Goal: Information Seeking & Learning: Check status

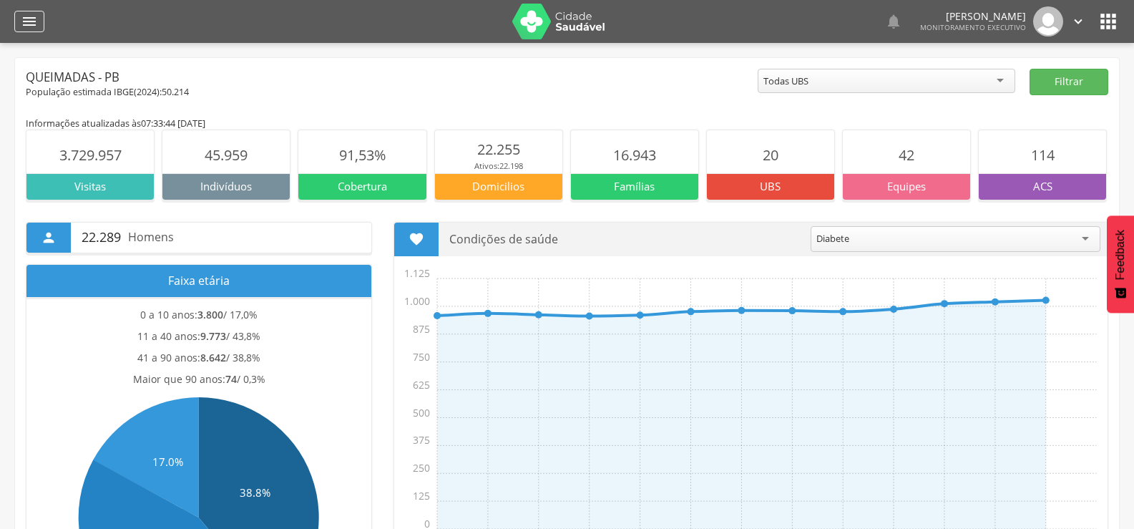
click at [34, 29] on icon "" at bounding box center [29, 21] width 17 height 17
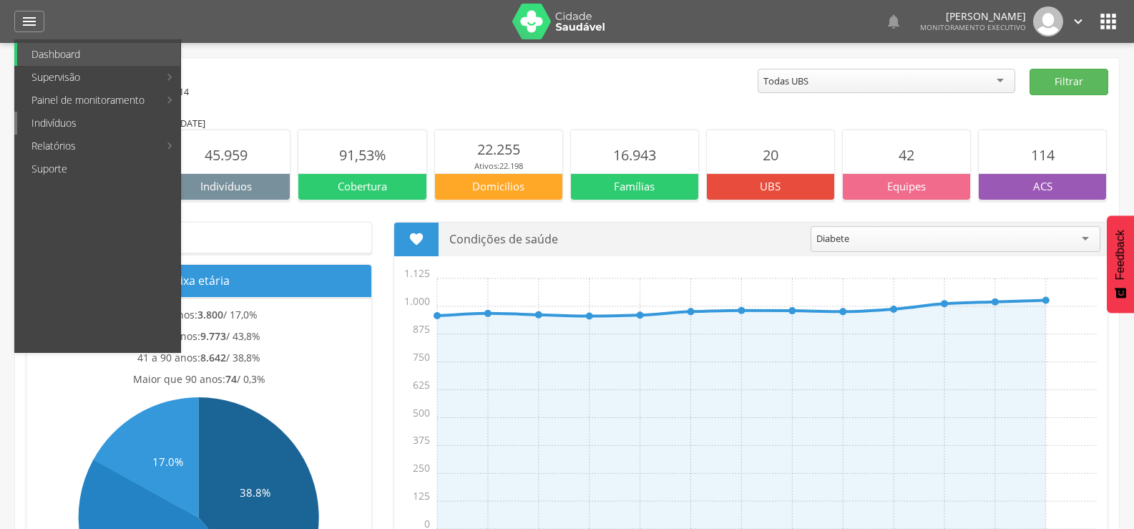
click at [47, 120] on link "Indivíduos" at bounding box center [98, 123] width 163 height 23
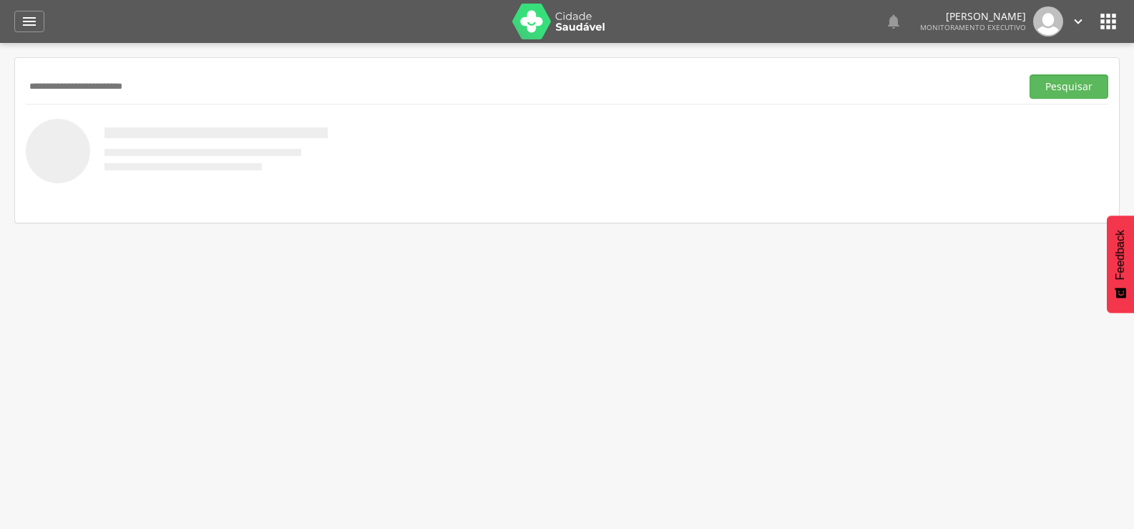
type input "**********"
click at [1029, 74] on button "Pesquisar" at bounding box center [1068, 86] width 79 height 24
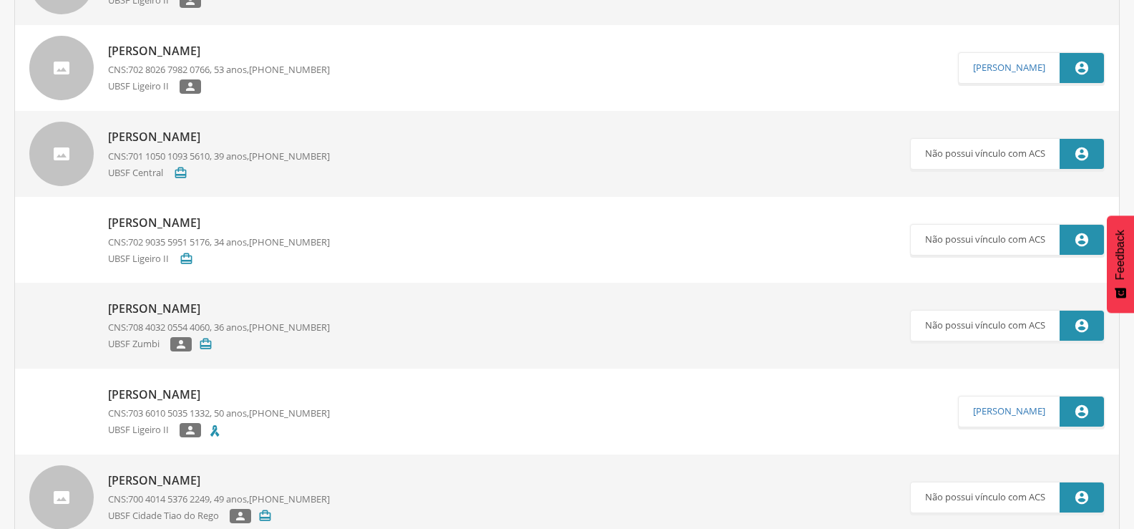
scroll to position [1144, 0]
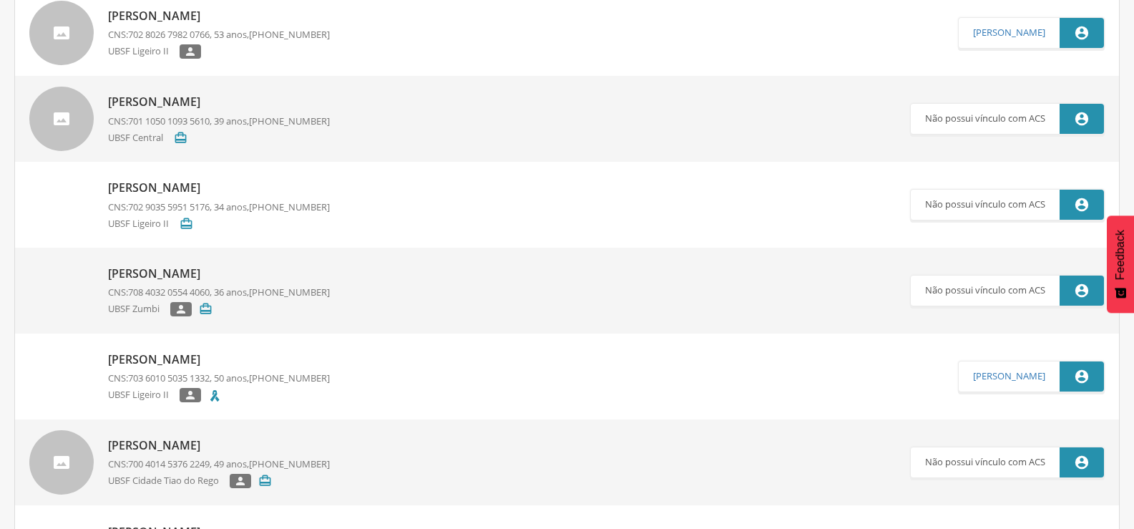
click at [224, 357] on p "[PERSON_NAME] do [PERSON_NAME]" at bounding box center [219, 359] width 222 height 16
type input "**********"
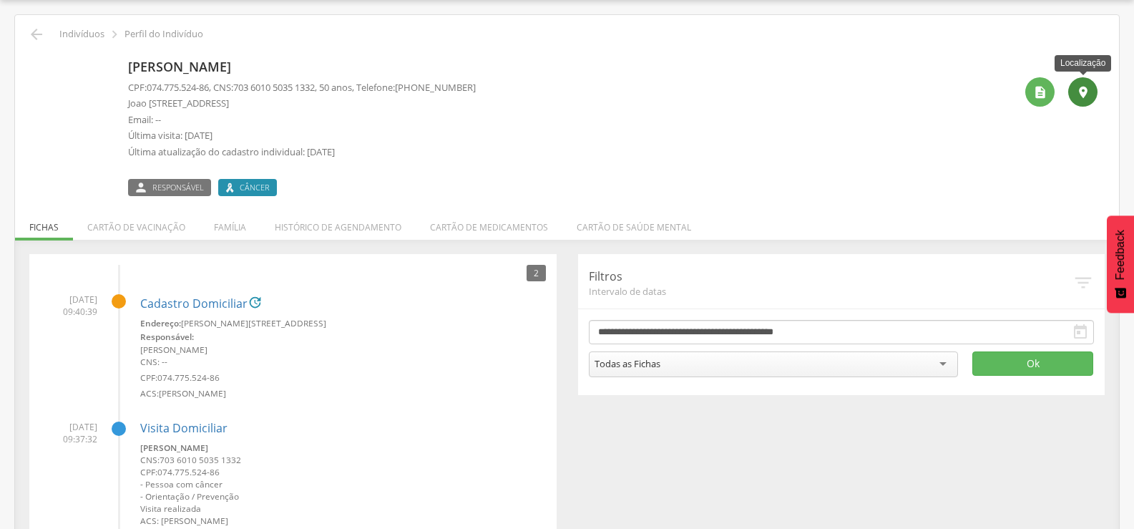
click at [1083, 84] on div "" at bounding box center [1082, 91] width 29 height 29
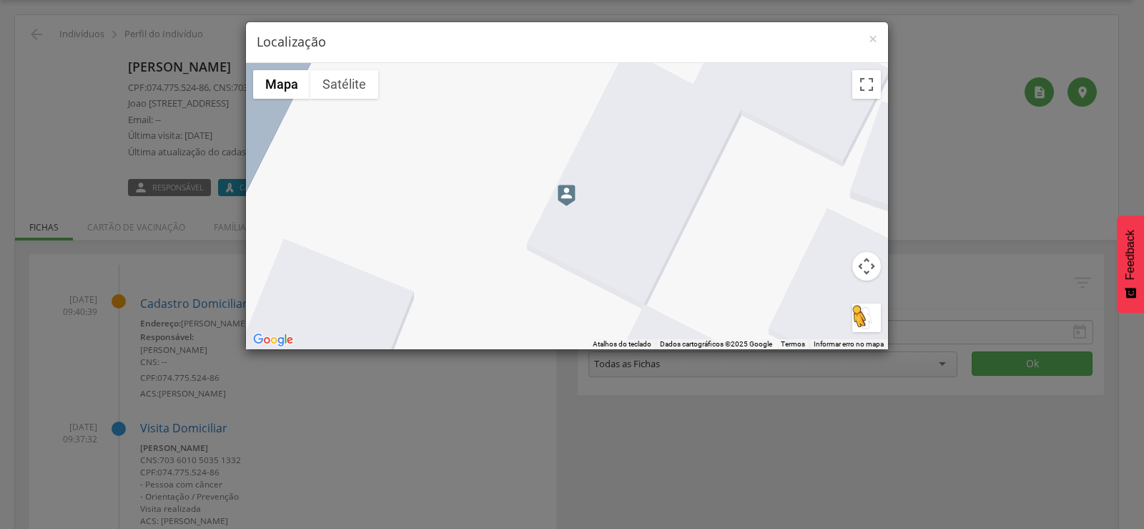
click at [858, 315] on button "Arraste o Pegman até o mapa para abrir o Street View" at bounding box center [867, 317] width 29 height 29
drag, startPoint x: 863, startPoint y: 315, endPoint x: 563, endPoint y: 200, distance: 321.5
click at [563, 200] on div "Pressione as teclas Alt + Enter para ativar o recurso de arrastar com o teclado…" at bounding box center [567, 206] width 642 height 286
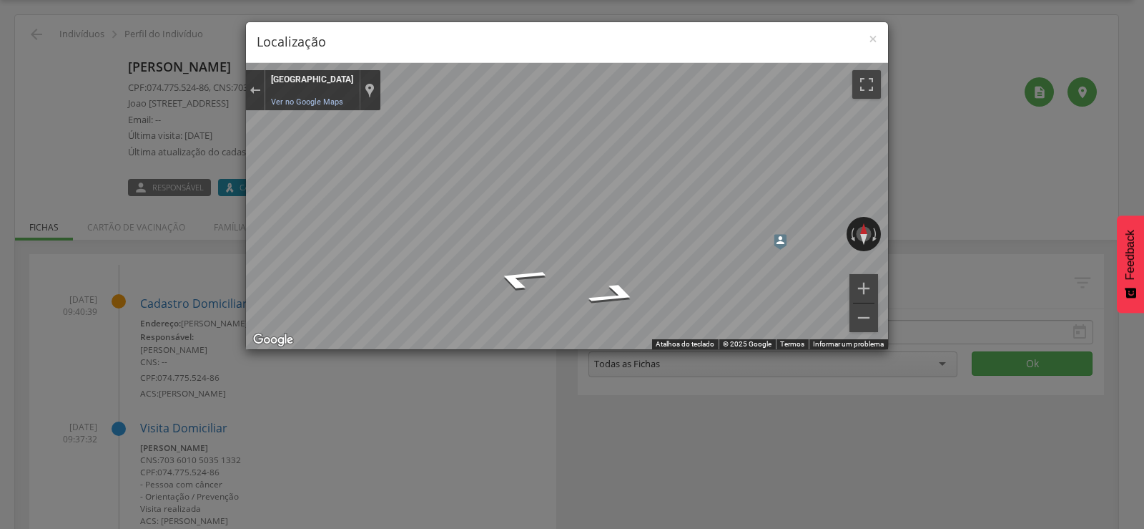
click at [783, 242] on img "Mapa" at bounding box center [780, 242] width 13 height 16
click at [620, 293] on icon "Ir para o leste" at bounding box center [614, 295] width 97 height 34
click at [518, 273] on icon "Ir para o noroeste" at bounding box center [519, 279] width 97 height 34
click at [1085, 167] on div "× Localização ← Mover para a esquerda → Mover para a direita ↑ Mover para cima …" at bounding box center [572, 264] width 1144 height 529
click at [893, 159] on div "× Localização ← Mover para a esquerda → Mover para a direita ↑ Mover para cima …" at bounding box center [572, 264] width 1144 height 529
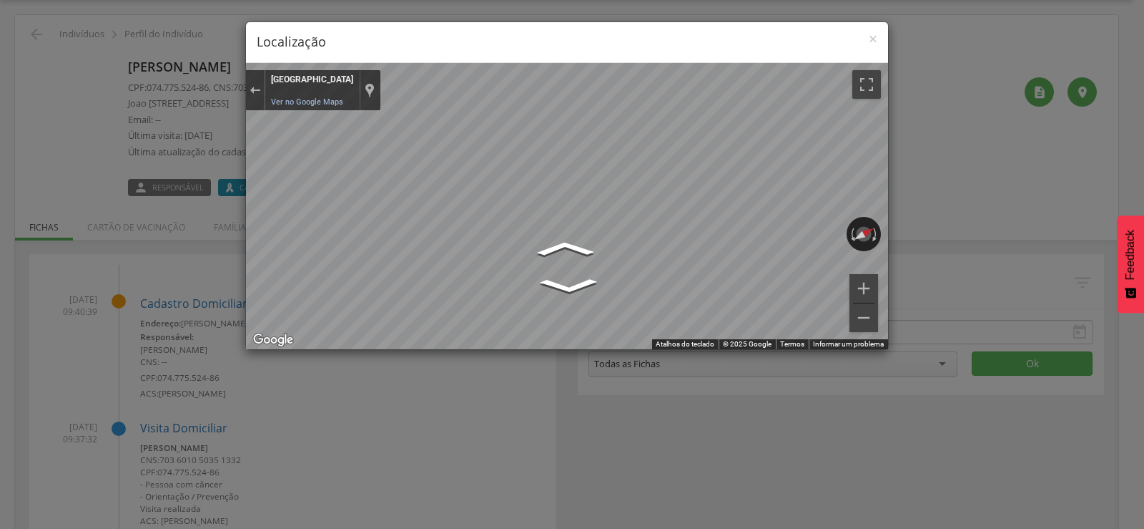
click at [893, 159] on div "× Localização ← Mover para a esquerda → Mover para a direita ↑ Mover para cima …" at bounding box center [572, 264] width 1144 height 529
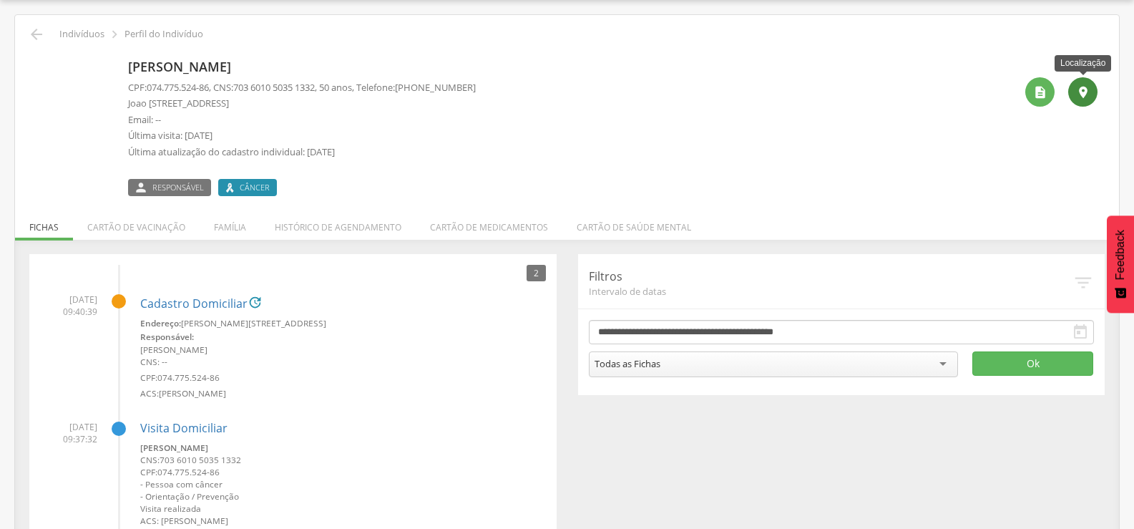
click at [1071, 88] on div "" at bounding box center [1082, 91] width 29 height 29
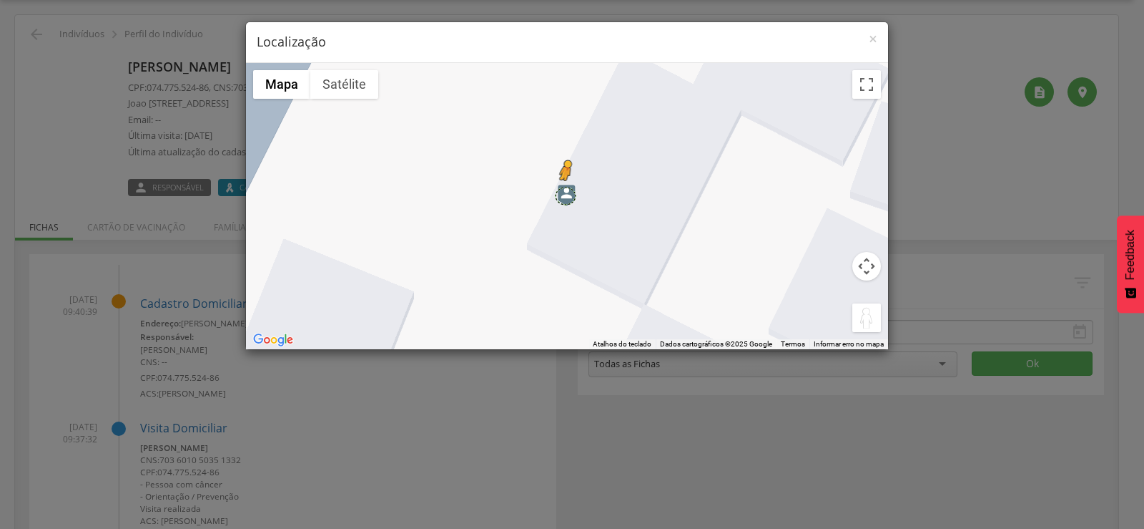
drag, startPoint x: 864, startPoint y: 320, endPoint x: 563, endPoint y: 195, distance: 326.1
click at [563, 195] on div "Pressione as teclas Alt + Enter para ativar o recurso de arrastar com o teclado…" at bounding box center [567, 206] width 642 height 286
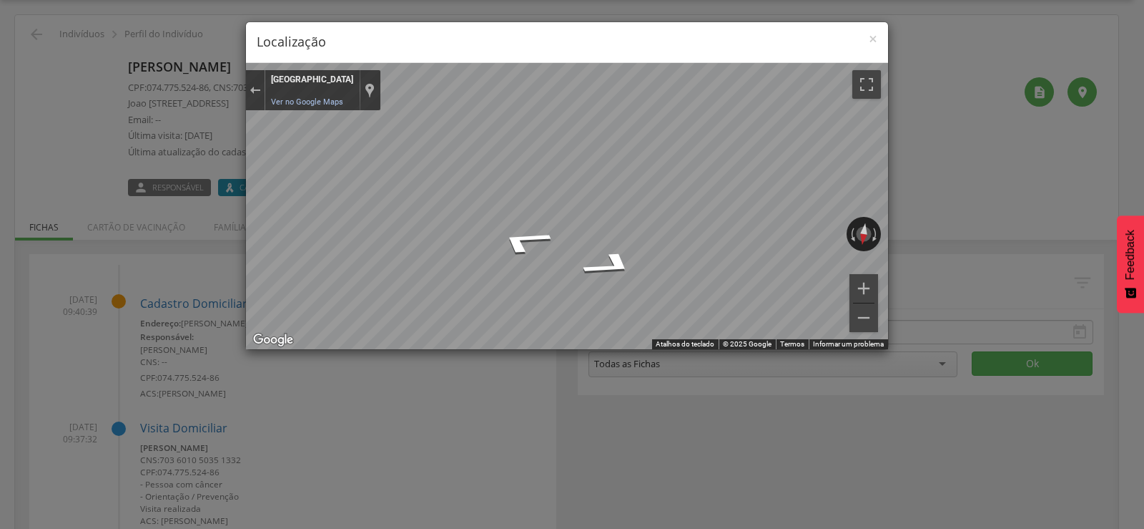
click at [213, 140] on div "× Localização ← Mover para a esquerda → Mover para a direita ↑ Mover para cima …" at bounding box center [572, 264] width 1144 height 529
click at [99, 133] on div "× Localização ← Mover para a esquerda → Mover para a direita ↑ Mover para cima …" at bounding box center [572, 264] width 1144 height 529
click at [869, 36] on span "×" at bounding box center [873, 39] width 9 height 20
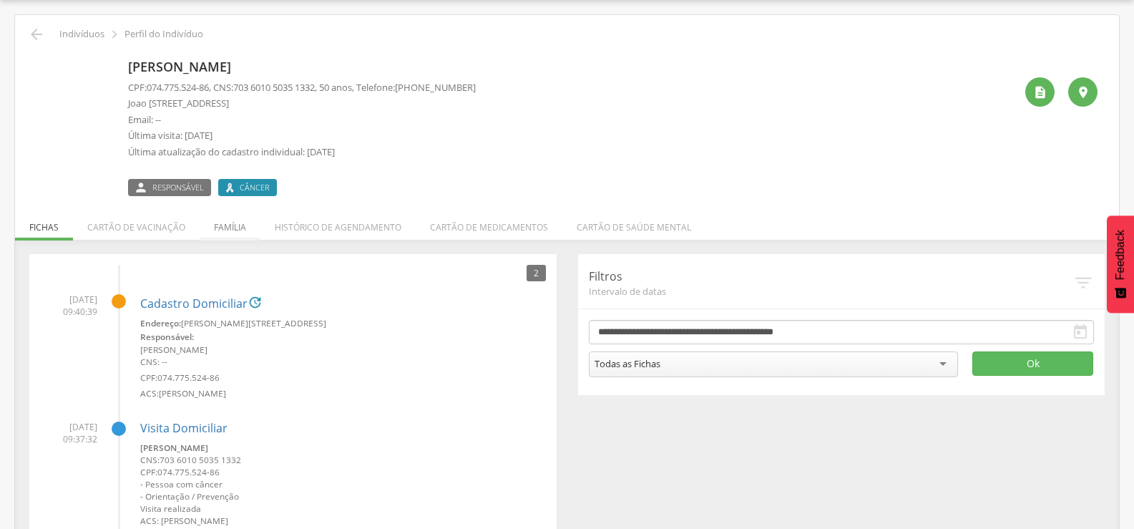
click at [224, 230] on li "Família" at bounding box center [230, 224] width 61 height 34
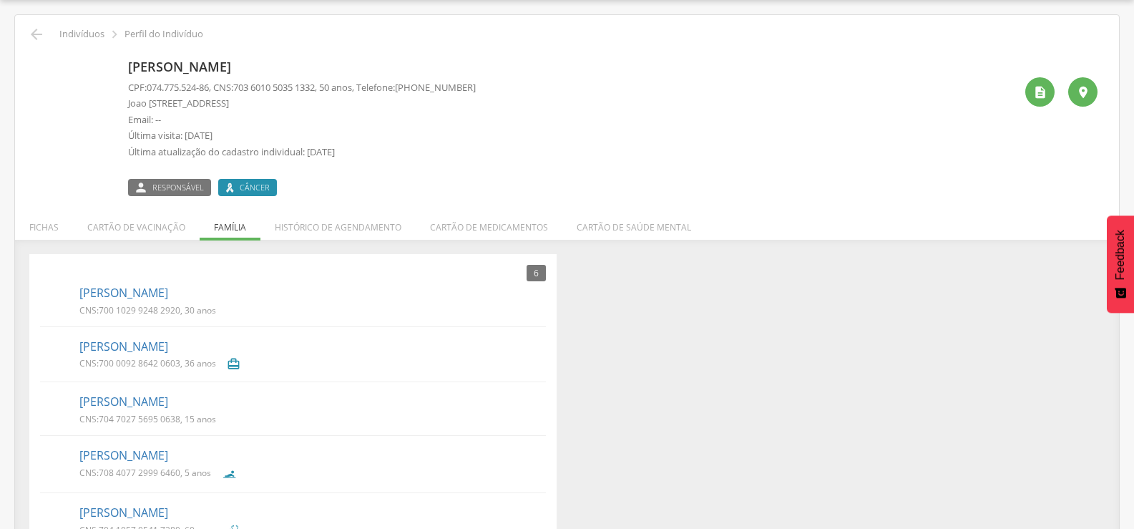
drag, startPoint x: 373, startPoint y: 343, endPoint x: 367, endPoint y: 316, distance: 27.2
click at [367, 316] on ul "Amanda Lopes Silva CNS: 700 1029 9248 2920 , 30 anos Carlos Alexandre Souza de …" at bounding box center [293, 437] width 506 height 314
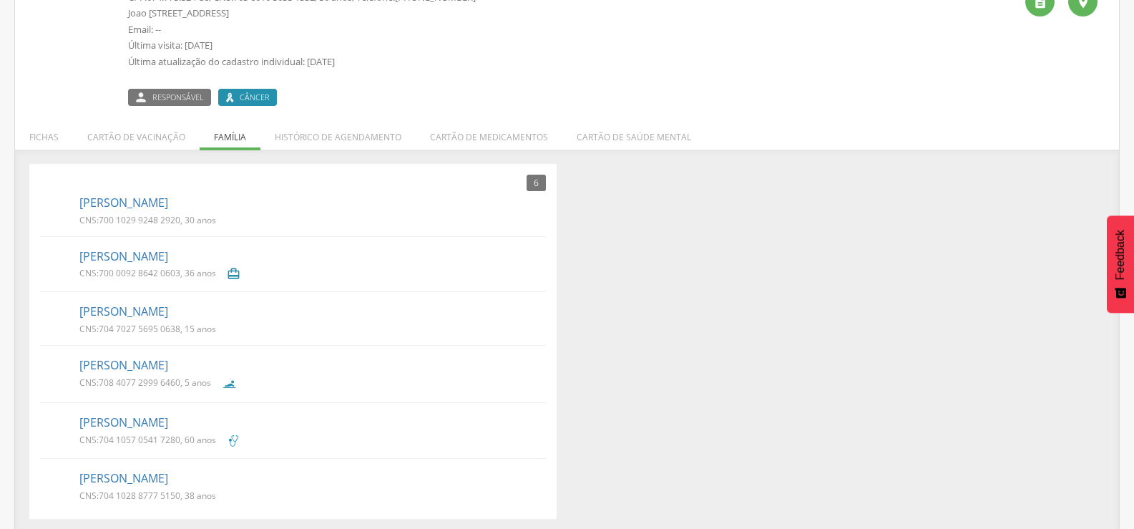
scroll to position [138, 0]
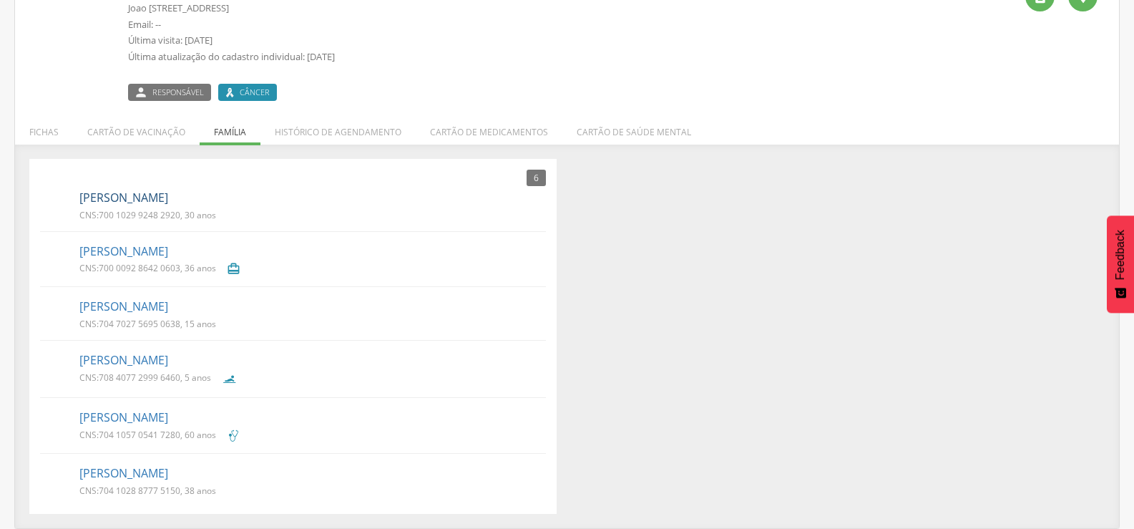
click at [149, 199] on link "Amanda Lopes Silva" at bounding box center [123, 198] width 89 height 16
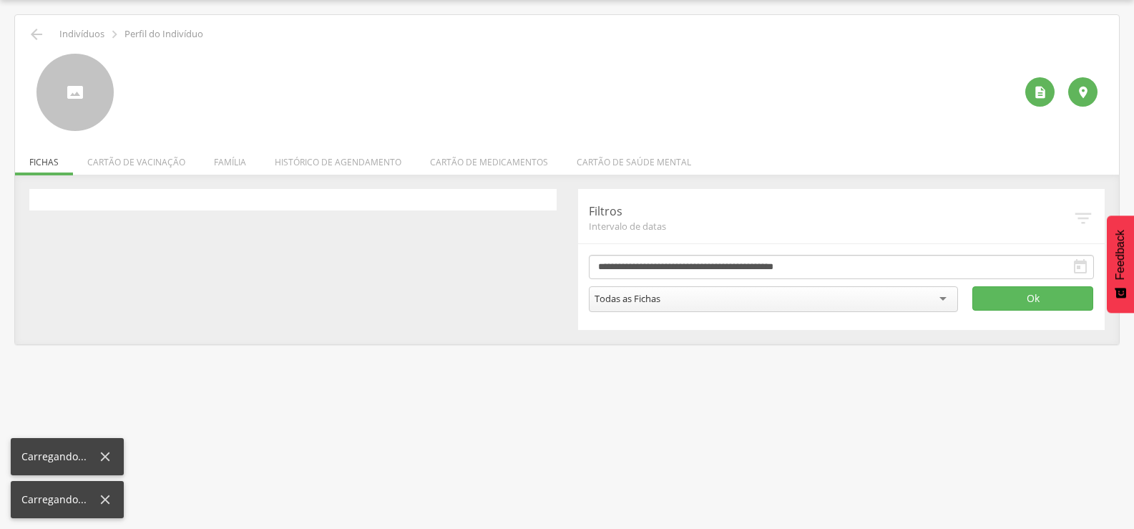
scroll to position [43, 0]
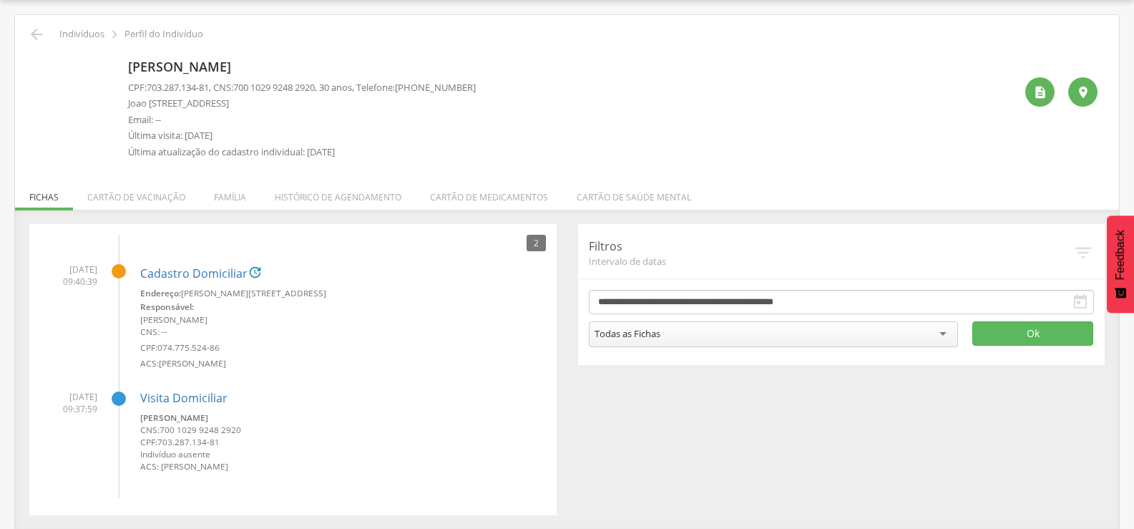
click at [36, 62] on img at bounding box center [36, 62] width 0 height 0
click at [1042, 89] on icon "" at bounding box center [1040, 92] width 14 height 14
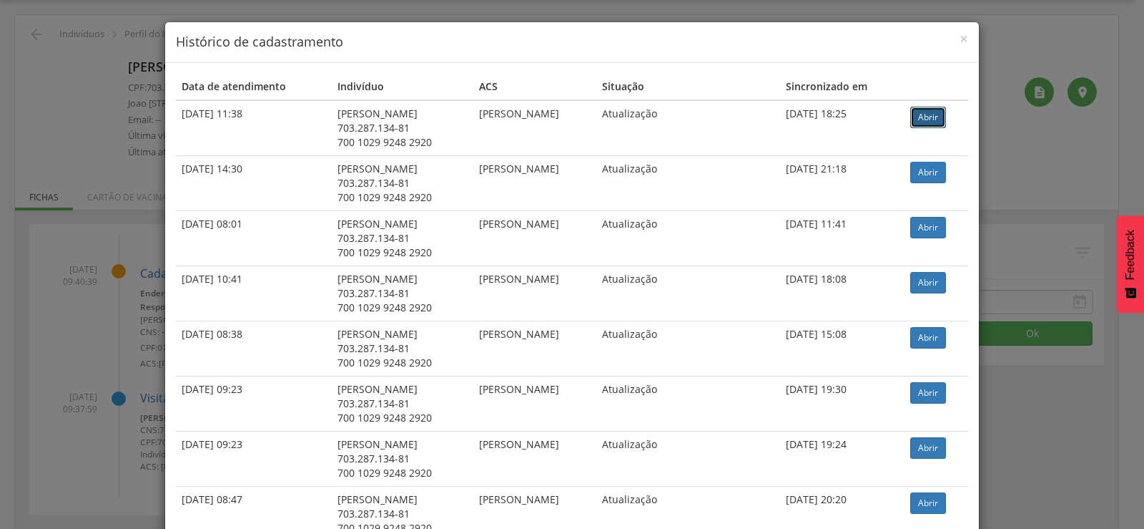
click at [931, 115] on link "Abrir" at bounding box center [929, 117] width 36 height 21
click at [950, 34] on h4 "Histórico de cadastramento" at bounding box center [572, 42] width 792 height 19
click at [960, 35] on span "×" at bounding box center [964, 39] width 9 height 20
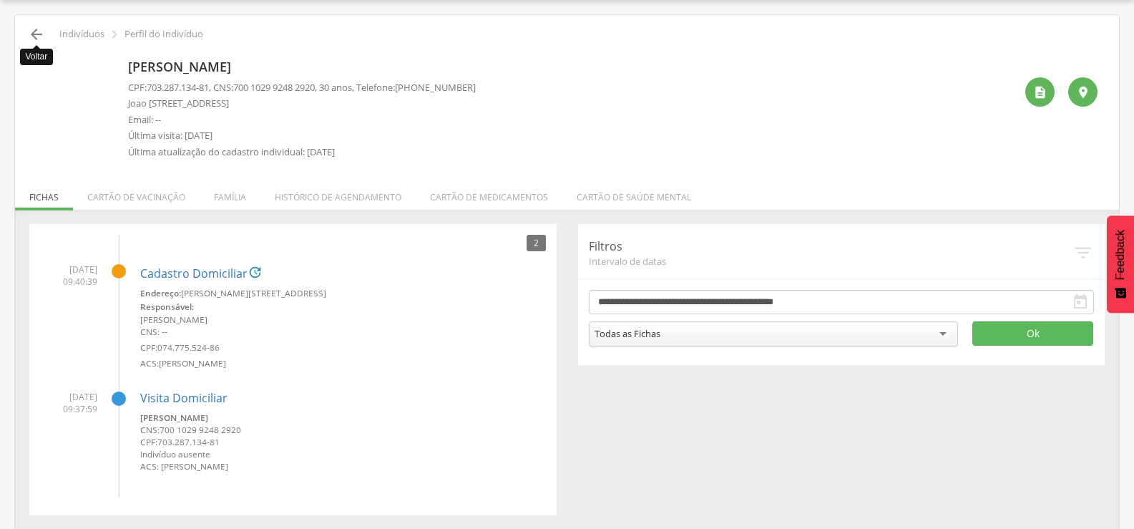
click at [41, 40] on icon "" at bounding box center [36, 34] width 17 height 17
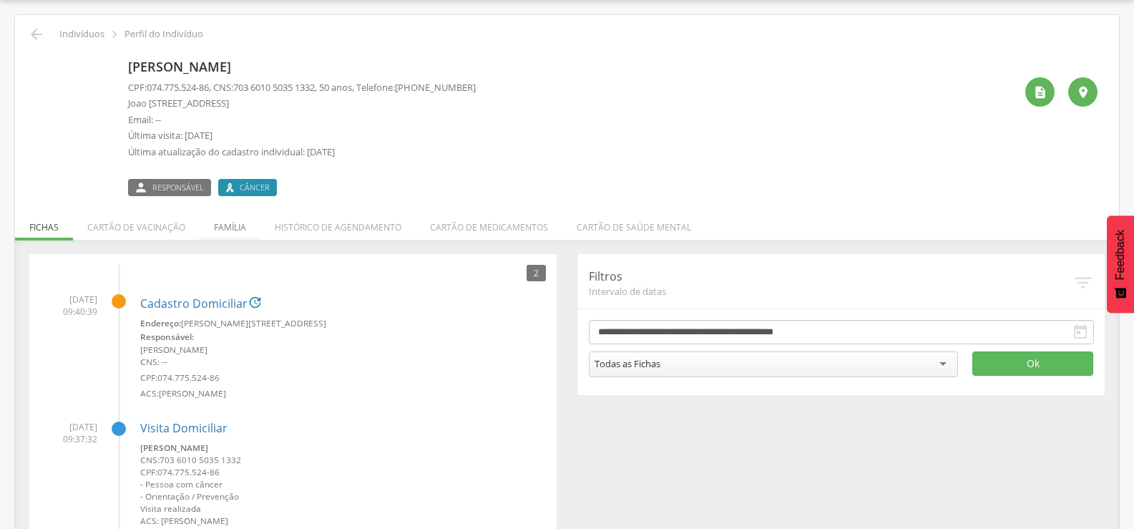
click at [235, 225] on li "Família" at bounding box center [230, 224] width 61 height 34
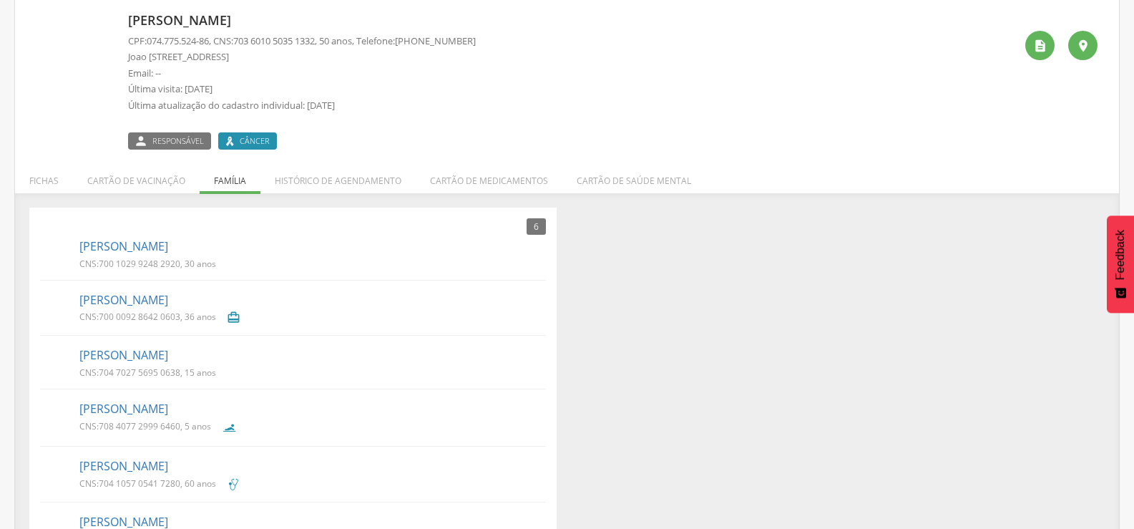
scroll to position [114, 0]
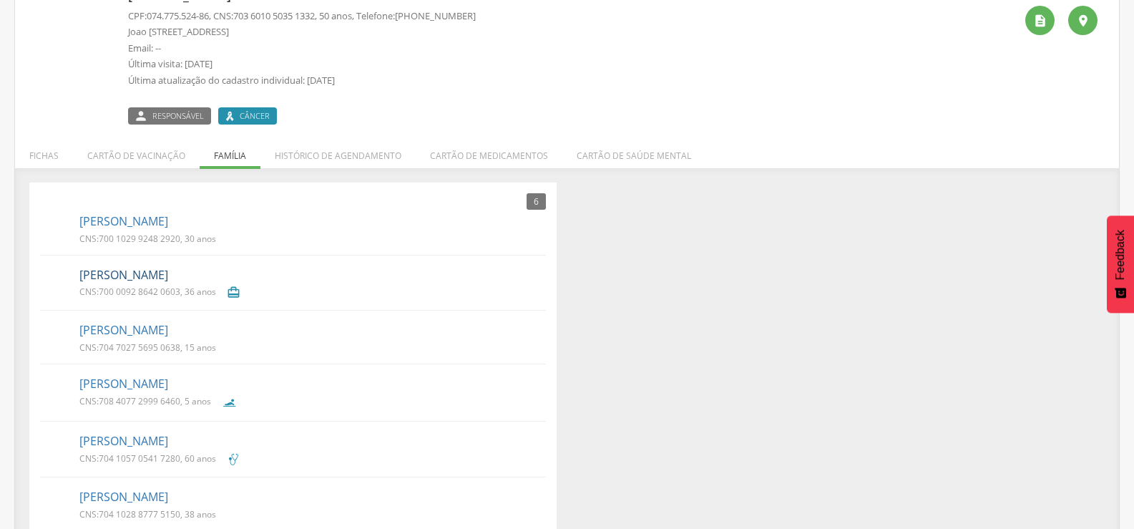
click at [168, 272] on link "Carlos Alexandre Souza de Jesus" at bounding box center [123, 275] width 89 height 16
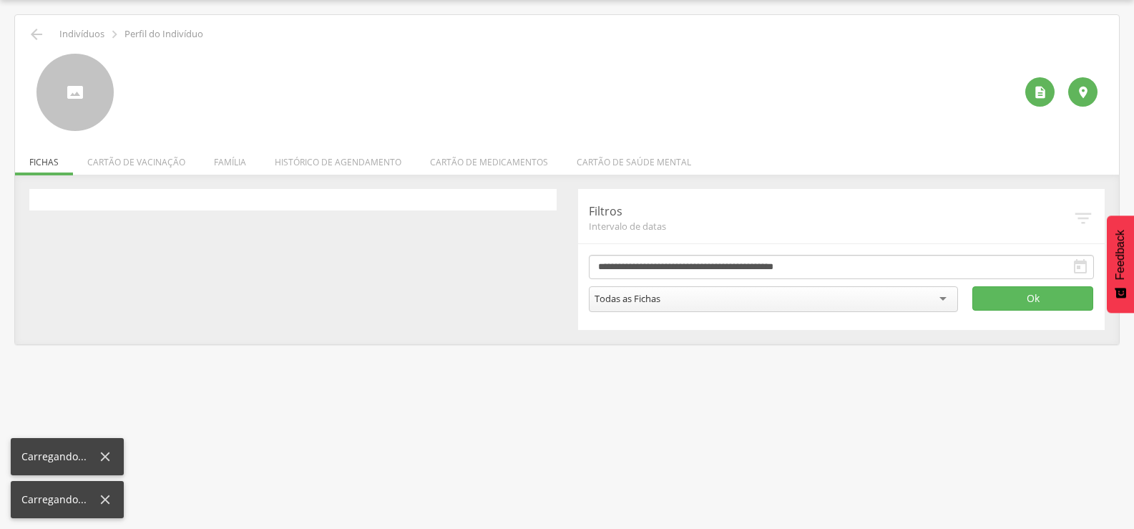
scroll to position [43, 0]
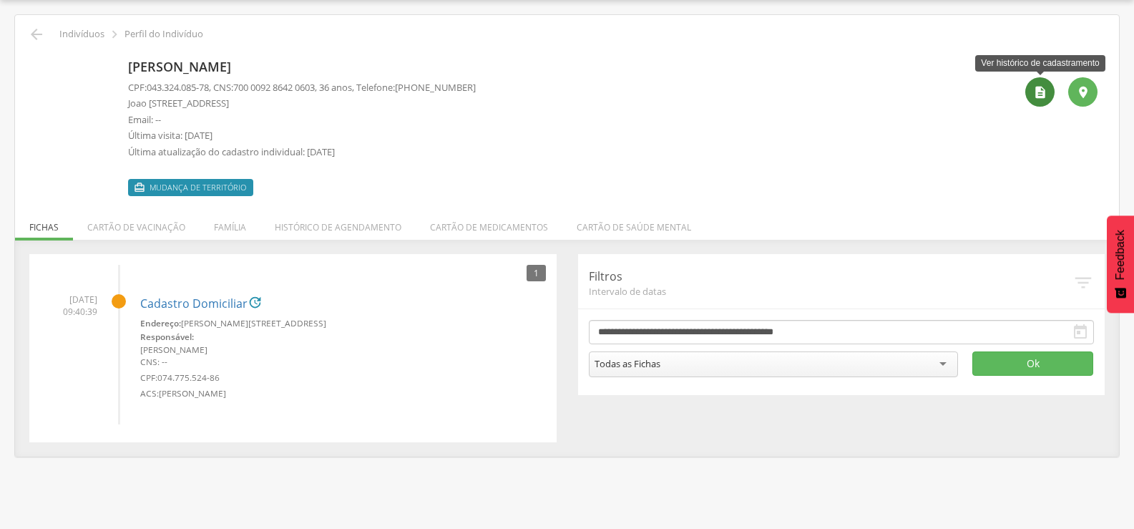
click at [1041, 97] on icon "" at bounding box center [1040, 92] width 14 height 14
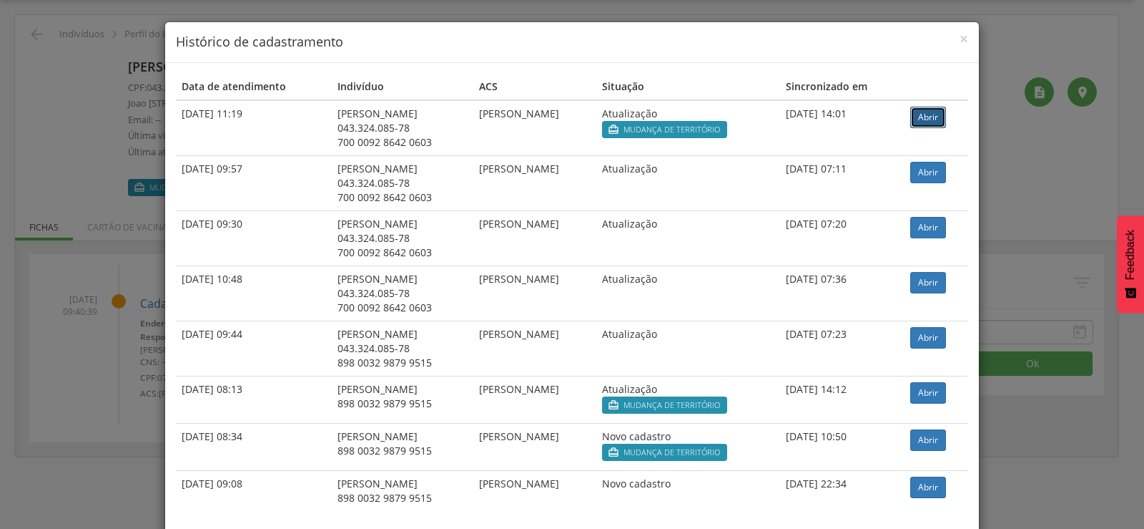
click at [943, 123] on link "Abrir" at bounding box center [929, 117] width 36 height 21
click at [960, 41] on span "×" at bounding box center [964, 39] width 9 height 20
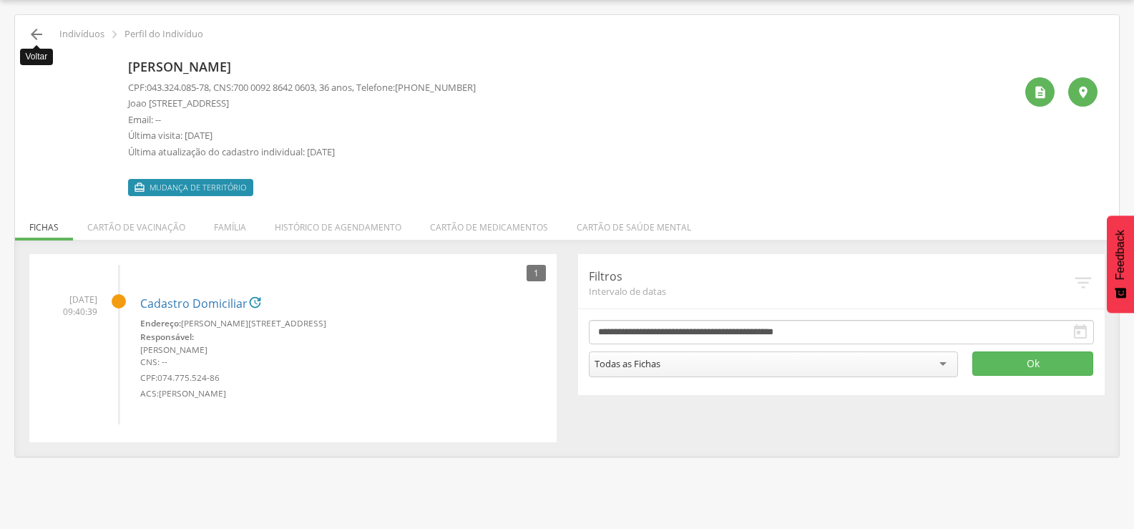
click at [36, 30] on icon "" at bounding box center [36, 34] width 17 height 17
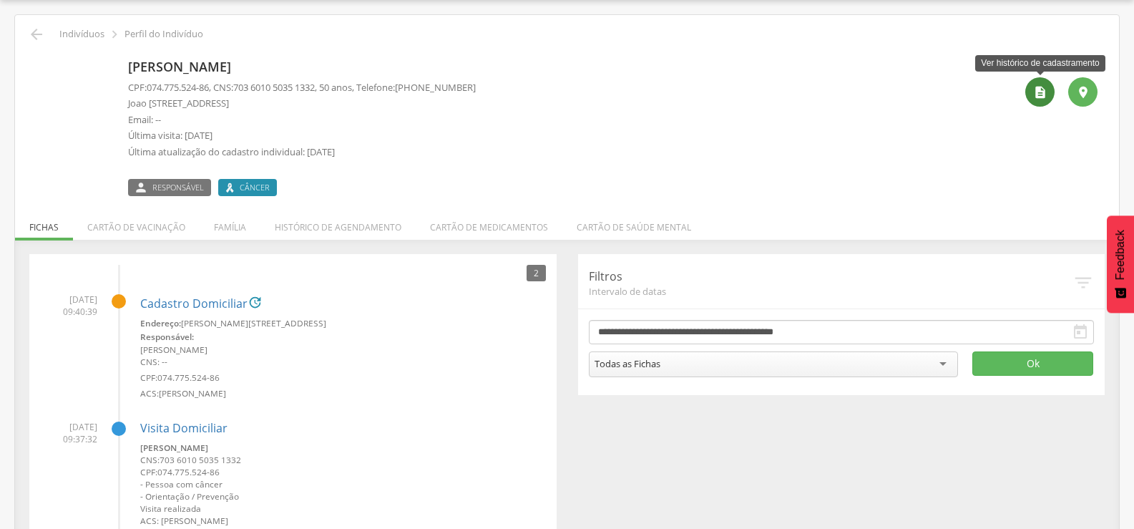
click at [1031, 90] on div "" at bounding box center [1039, 91] width 29 height 29
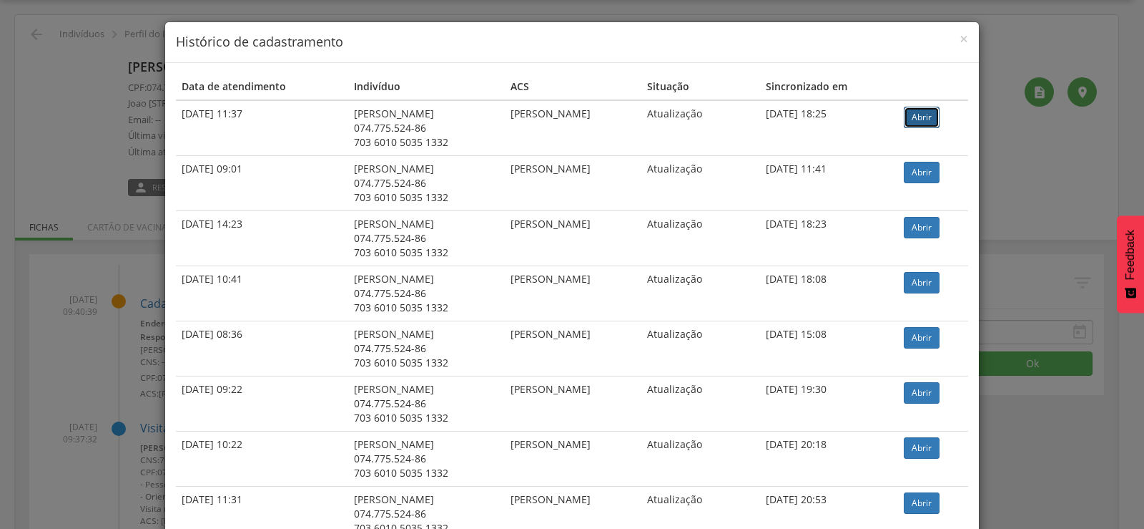
click at [936, 121] on link "Abrir" at bounding box center [922, 117] width 36 height 21
click at [960, 39] on span "×" at bounding box center [964, 39] width 9 height 20
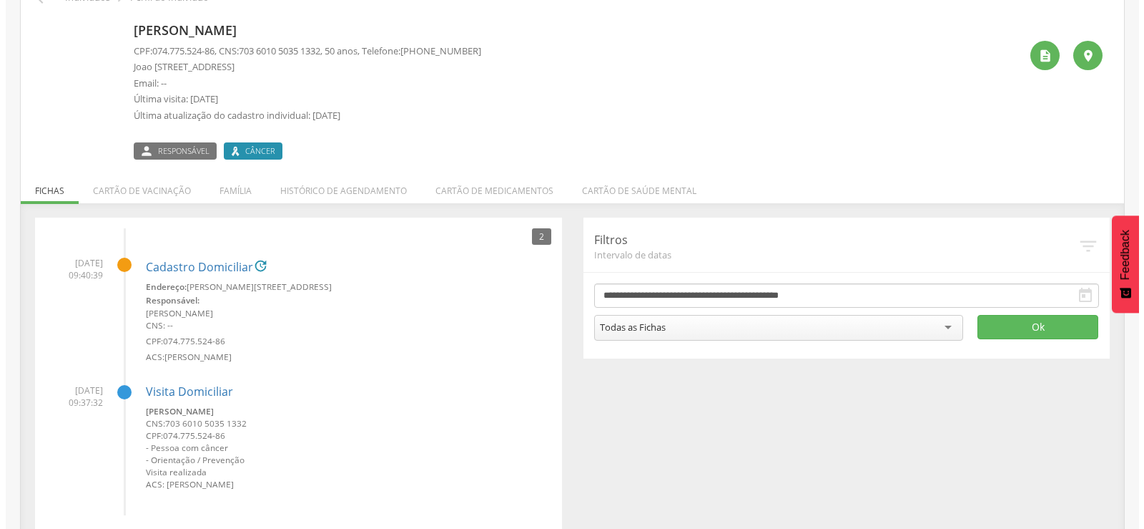
scroll to position [99, 0]
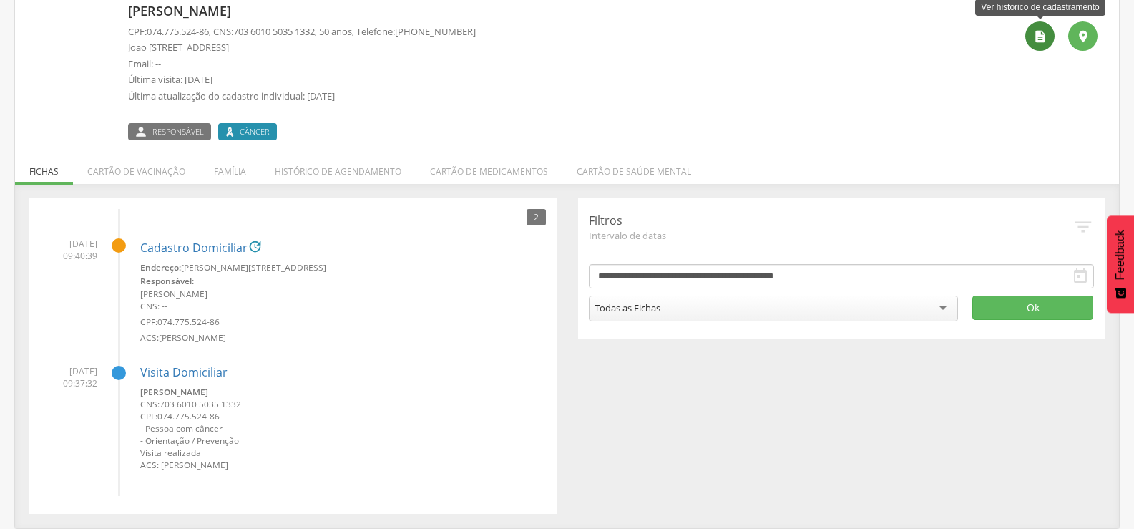
click at [1037, 39] on icon "" at bounding box center [1040, 36] width 14 height 14
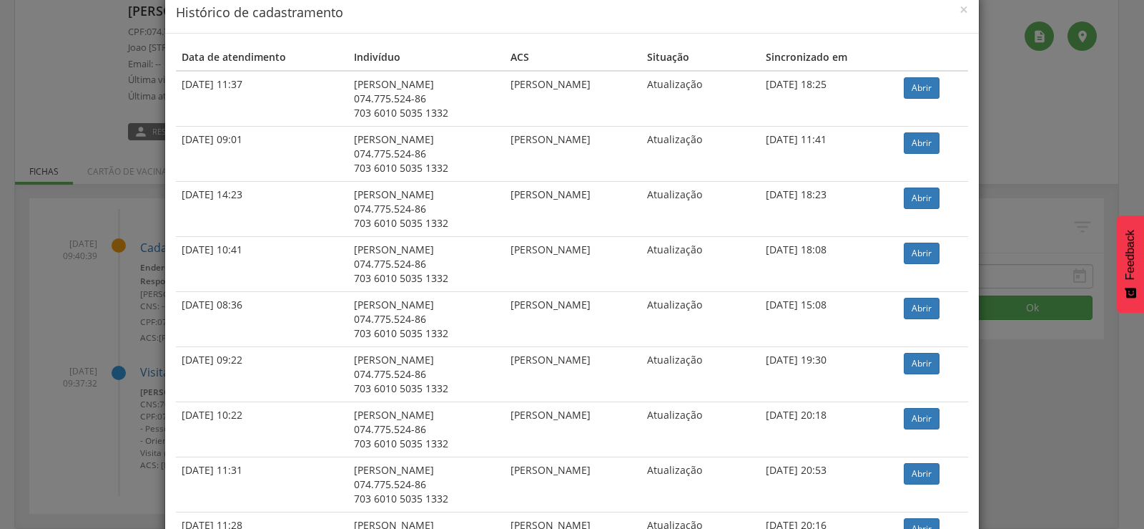
scroll to position [0, 0]
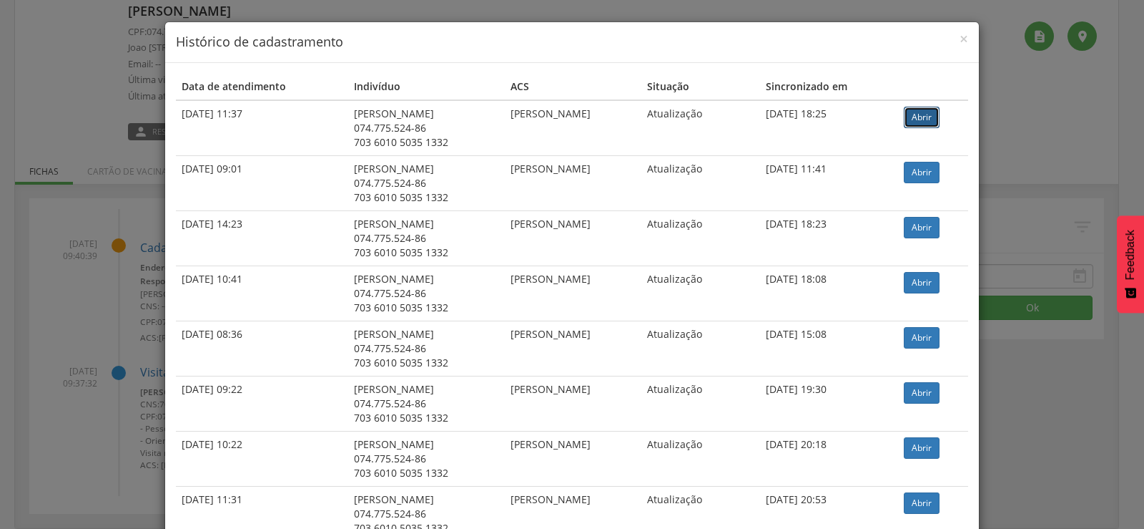
click at [939, 113] on link "Abrir" at bounding box center [922, 117] width 36 height 21
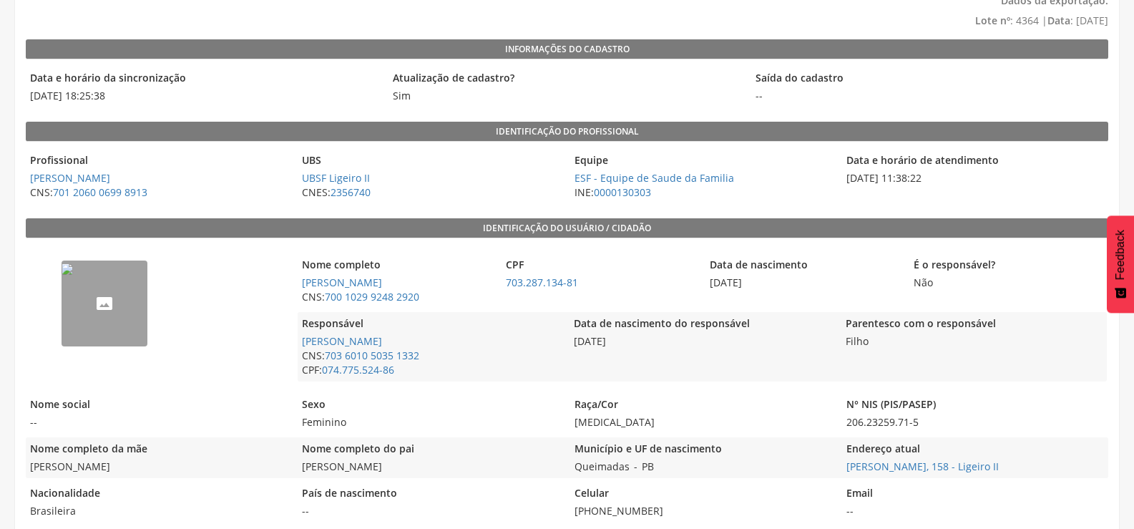
scroll to position [143, 0]
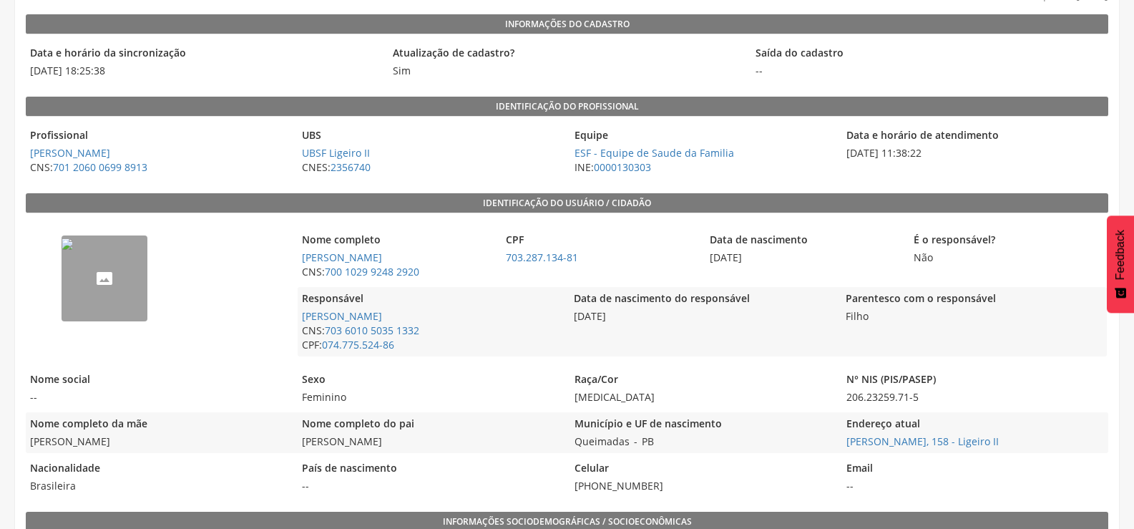
click at [73, 250] on img "--" at bounding box center [67, 243] width 11 height 11
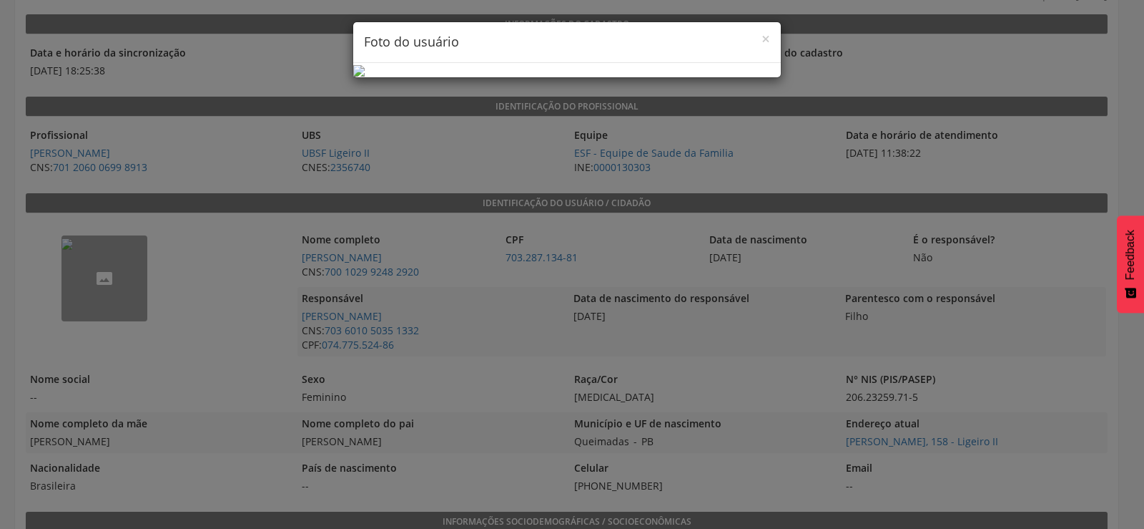
click at [104, 268] on body " Dashboard Supervisão Produtividade Mapa da cidade Mapa de cobertura Ranking A…" at bounding box center [572, 121] width 1144 height 529
click at [764, 40] on span "×" at bounding box center [766, 39] width 9 height 20
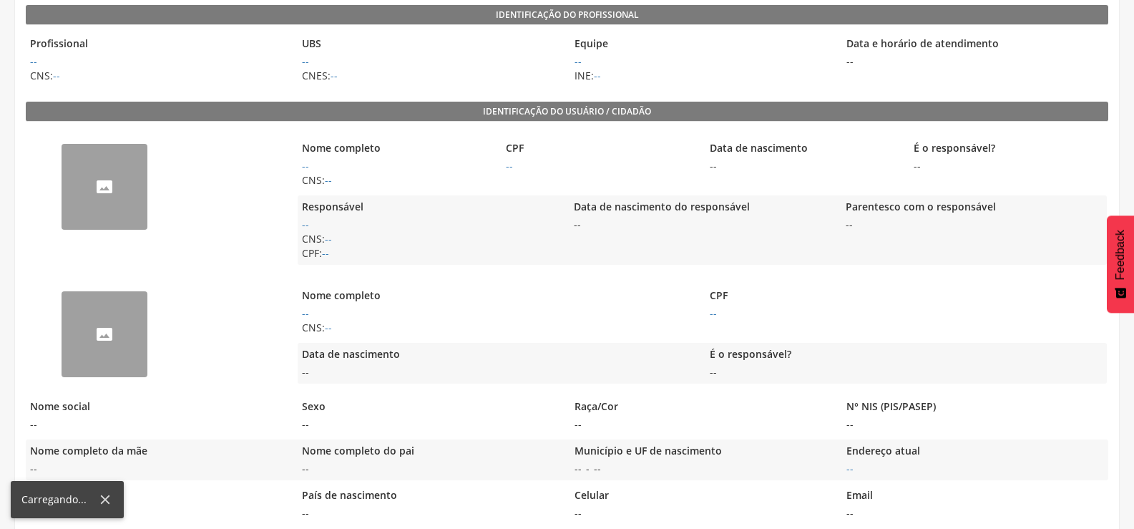
scroll to position [235, 0]
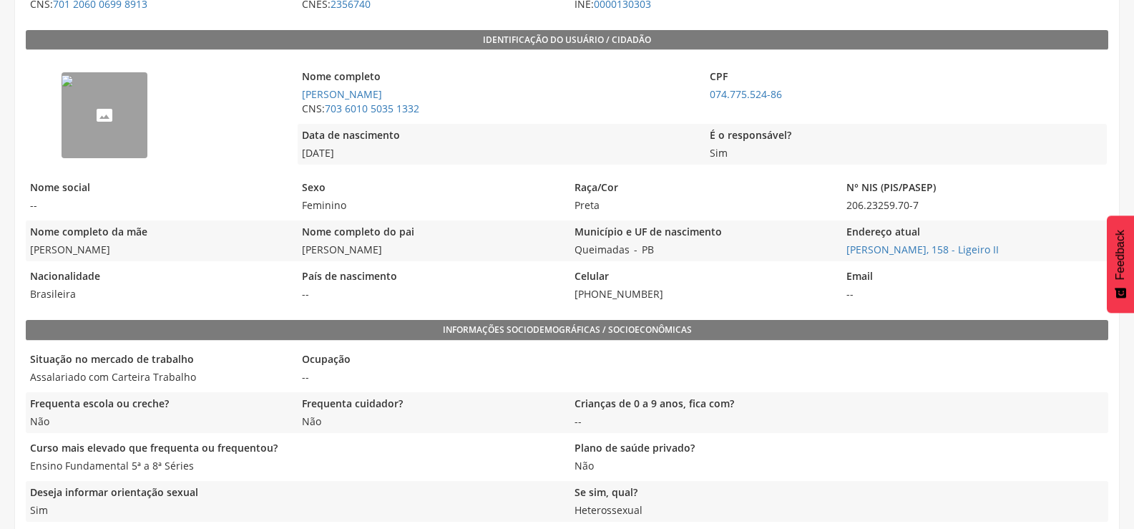
scroll to position [235, 0]
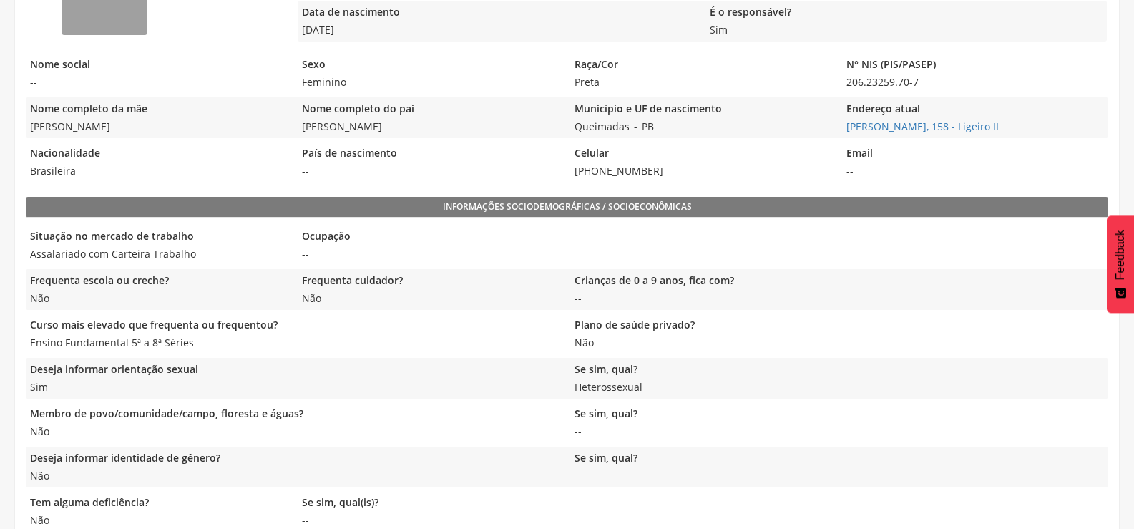
scroll to position [302, 0]
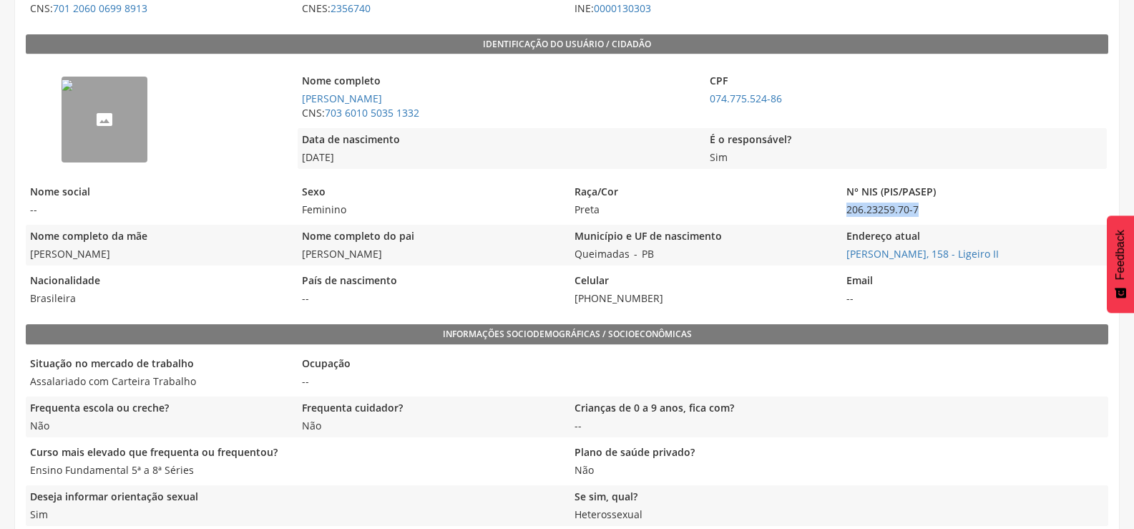
drag, startPoint x: 938, startPoint y: 211, endPoint x: 846, endPoint y: 212, distance: 91.6
click at [846, 212] on span "206.23259.70-7" at bounding box center [974, 209] width 265 height 14
copy span "206.23259.70-7"
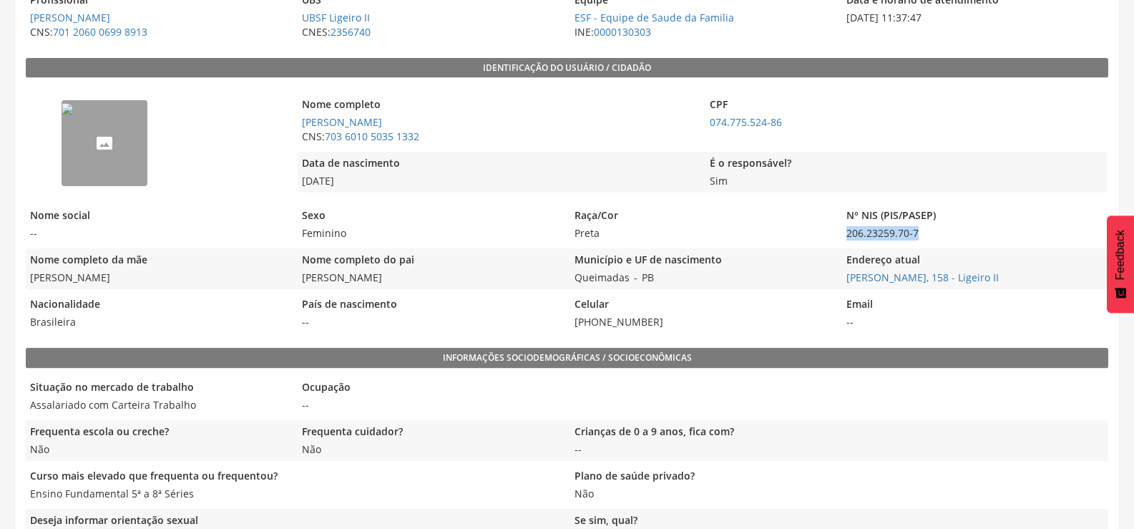
scroll to position [0, 0]
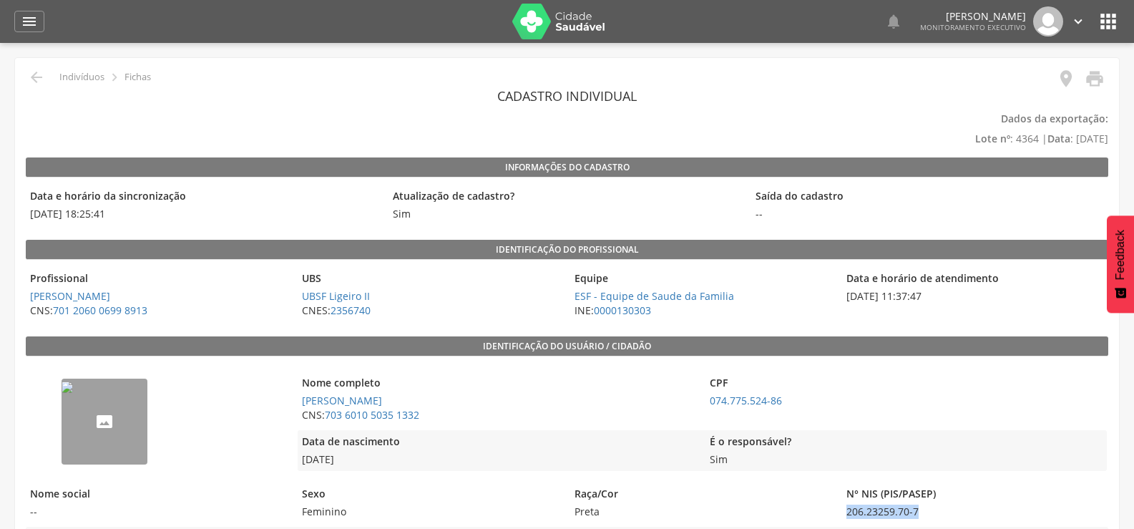
click at [574, 15] on img at bounding box center [558, 22] width 93 height 36
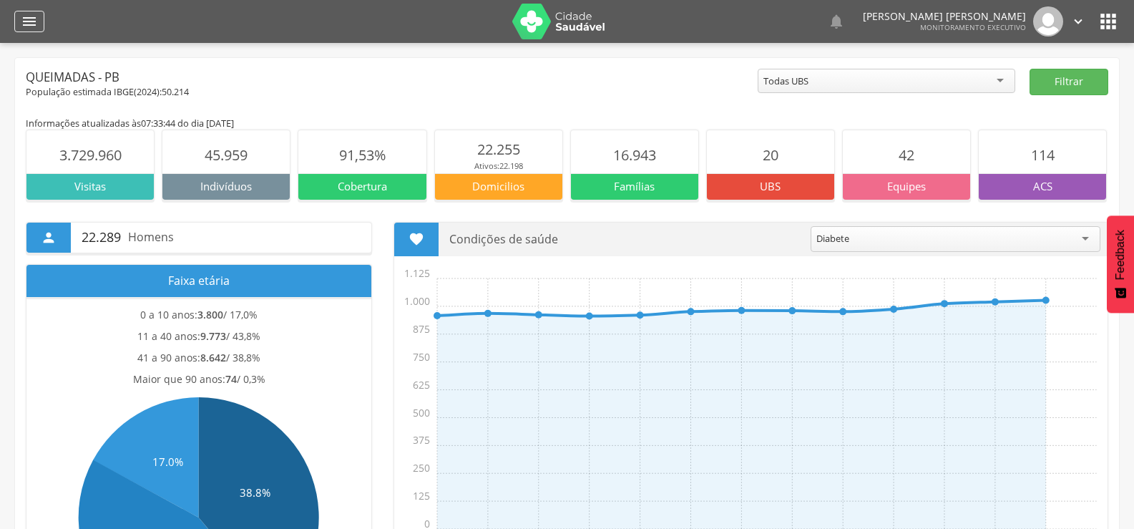
click at [34, 24] on icon "" at bounding box center [29, 21] width 17 height 17
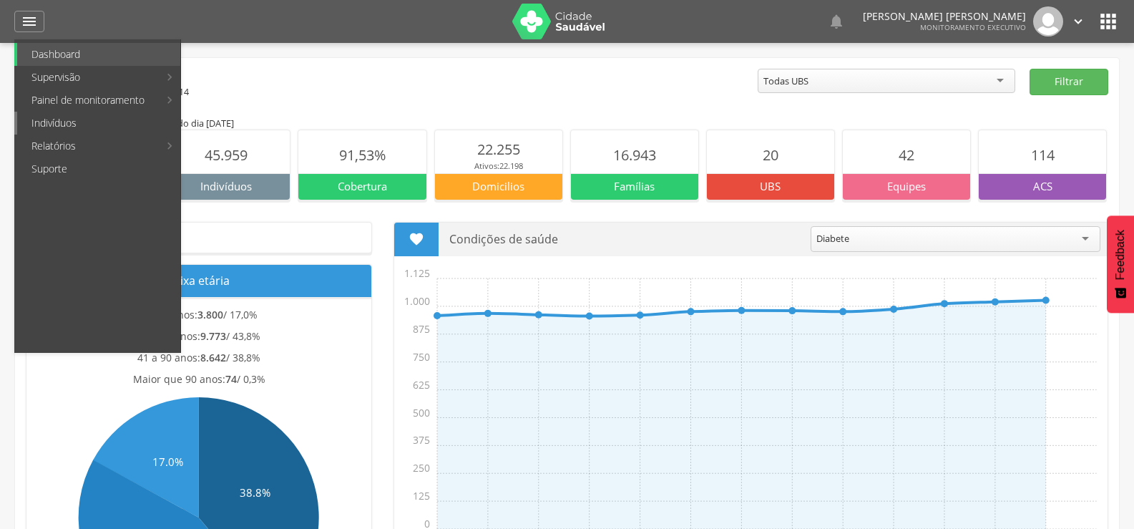
click at [69, 117] on link "Indivíduos" at bounding box center [98, 123] width 163 height 23
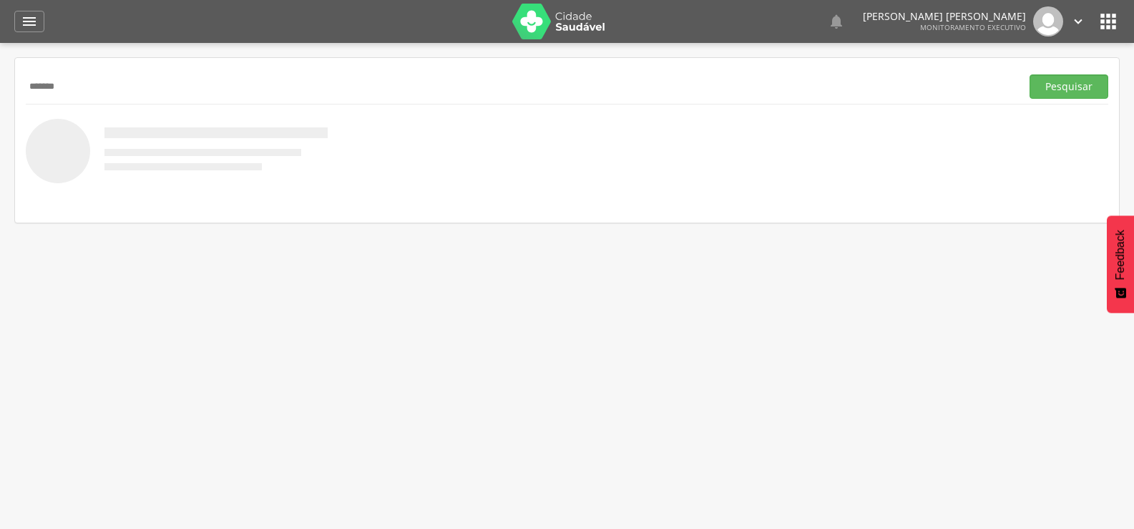
type input "*******"
click at [1029, 74] on button "Pesquisar" at bounding box center [1068, 86] width 79 height 24
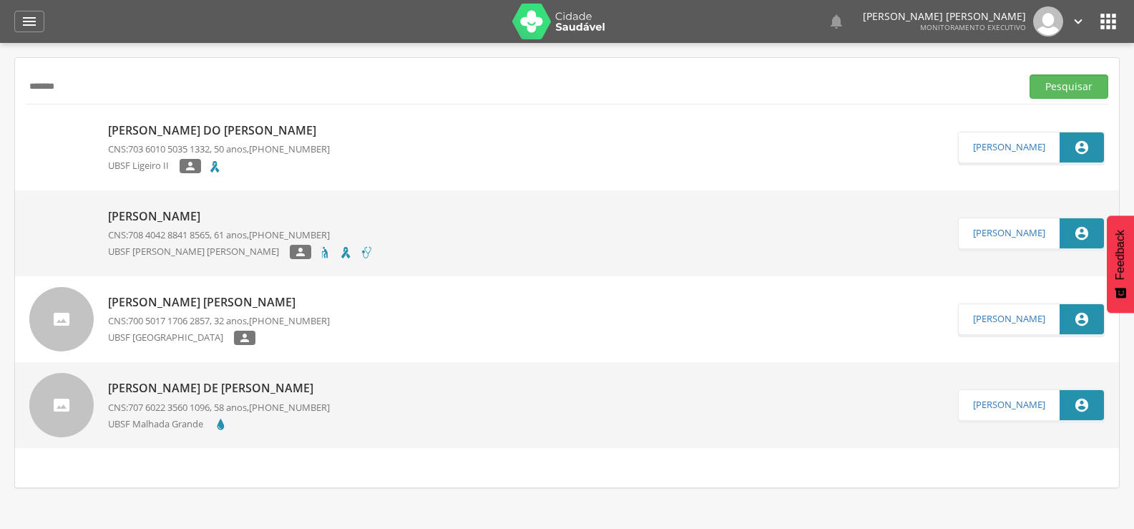
click at [166, 114] on div "[PERSON_NAME] do [PERSON_NAME] CNS: 703 6010 5035 [DEMOGRAPHIC_DATA] , 50 anos,…" at bounding box center [567, 147] width 1104 height 86
click at [172, 129] on p "[PERSON_NAME] do [PERSON_NAME]" at bounding box center [219, 130] width 222 height 16
type input "**********"
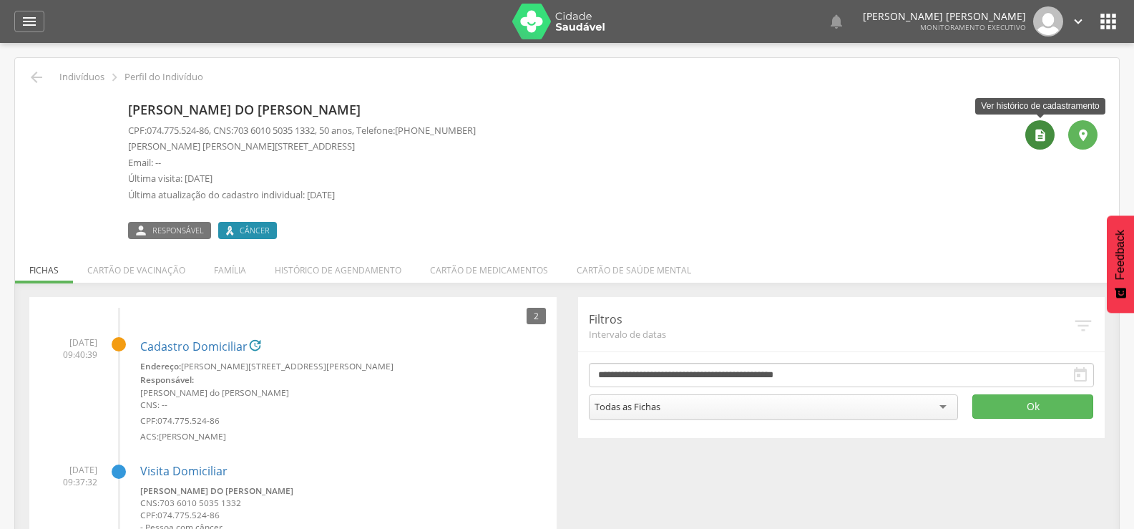
click at [1031, 136] on div "" at bounding box center [1039, 134] width 29 height 29
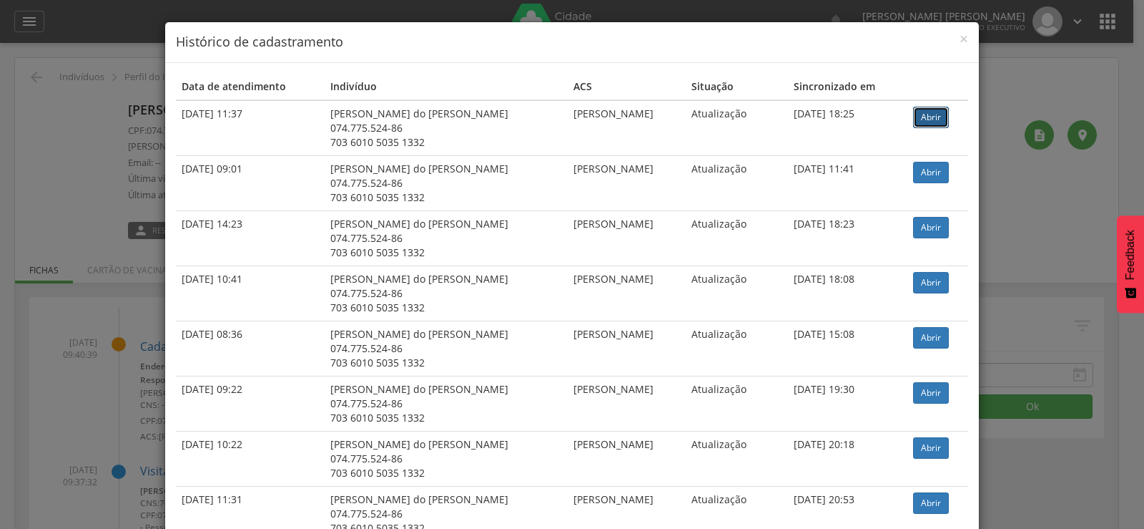
click at [929, 118] on link "Abrir" at bounding box center [931, 117] width 36 height 21
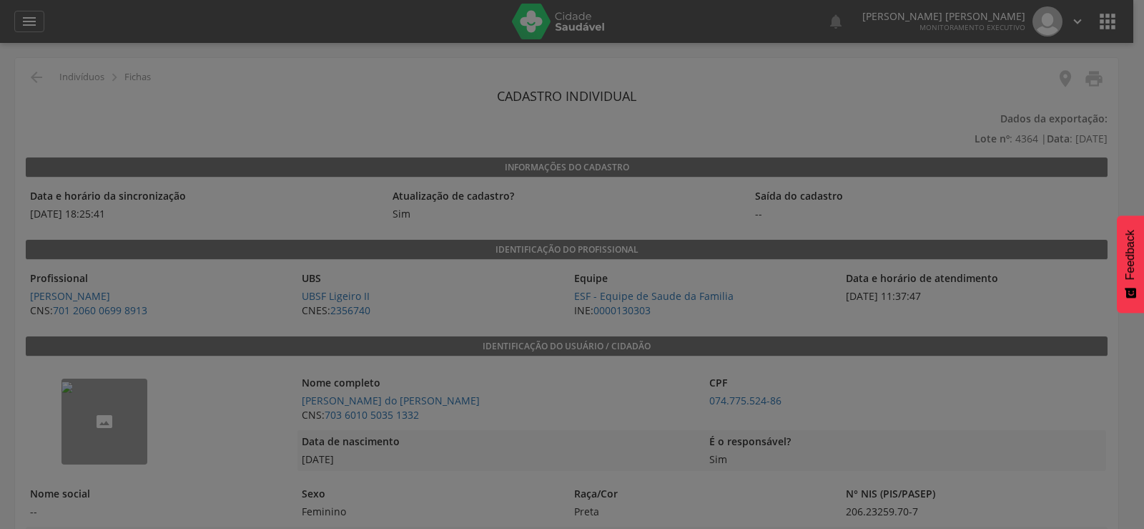
click at [574, 19] on div at bounding box center [572, 264] width 1144 height 529
click at [39, 77] on div at bounding box center [572, 264] width 1144 height 529
click at [593, 29] on div at bounding box center [572, 264] width 1144 height 529
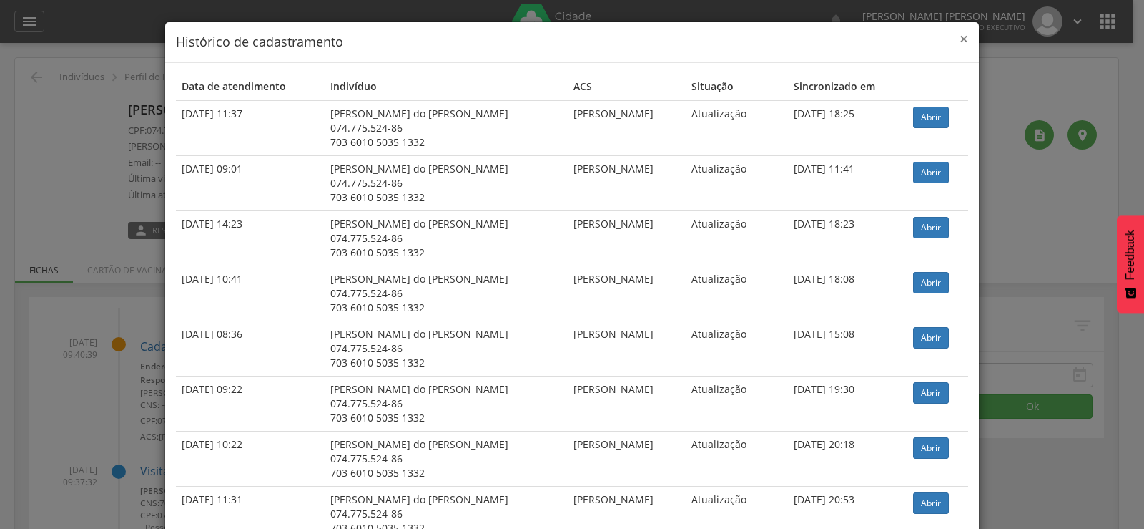
click at [960, 41] on span "×" at bounding box center [964, 39] width 9 height 20
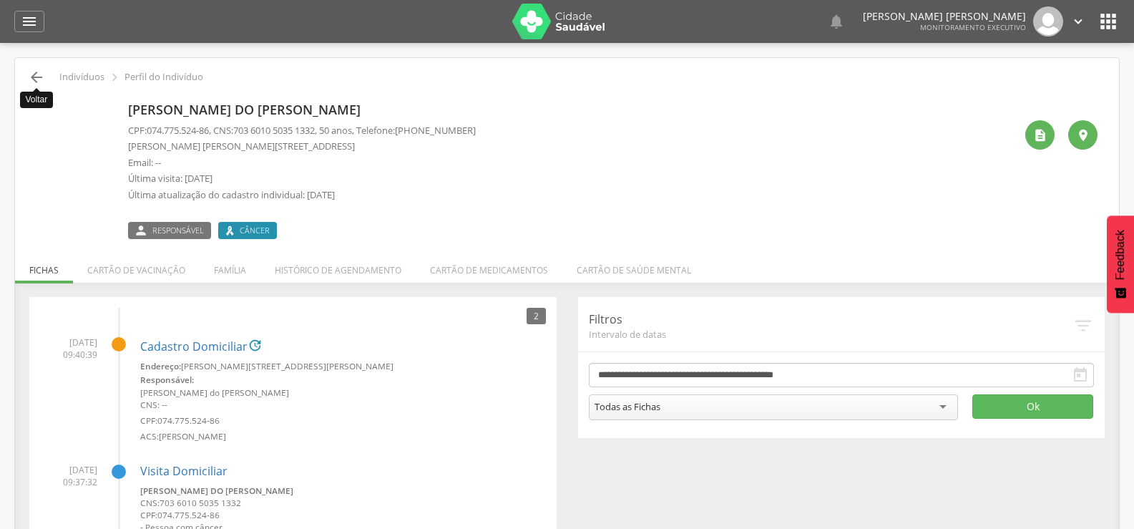
click at [42, 75] on icon "" at bounding box center [36, 77] width 17 height 17
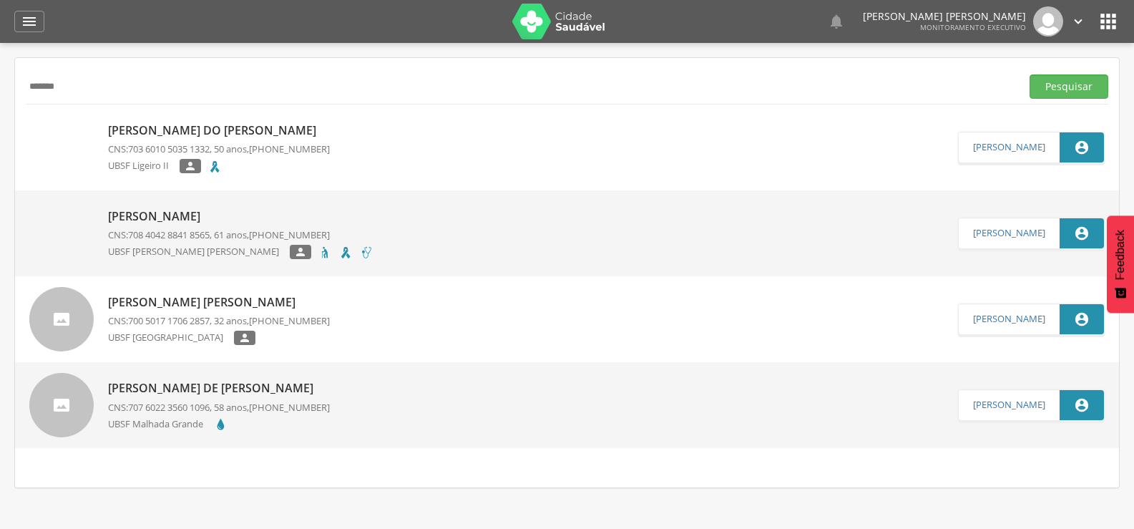
drag, startPoint x: 114, startPoint y: 93, endPoint x: 0, endPoint y: 95, distance: 114.5
click at [0, 95] on div " Supervisão  Distritos  Ubs Coordenador: - Queimadas / PB Intervalo de Tempo…" at bounding box center [567, 307] width 1134 height 529
type input "**********"
click at [1029, 74] on button "Pesquisar" at bounding box center [1068, 86] width 79 height 24
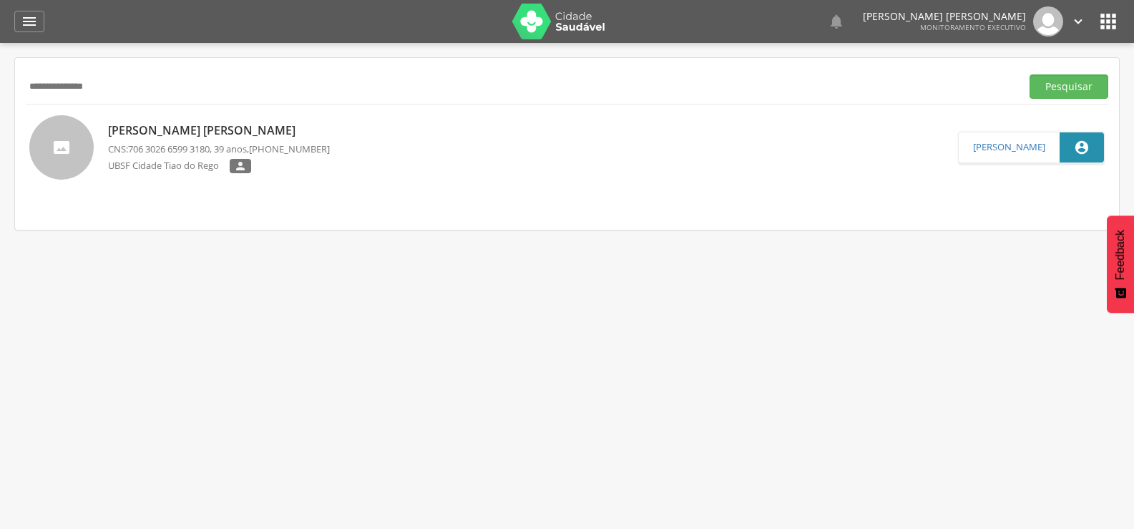
click at [154, 116] on div "Ana Flávia Alves da Silva CNS: 706 3026 6599 3180 , 39 anos, (83) 99197-2025 UB…" at bounding box center [219, 147] width 222 height 64
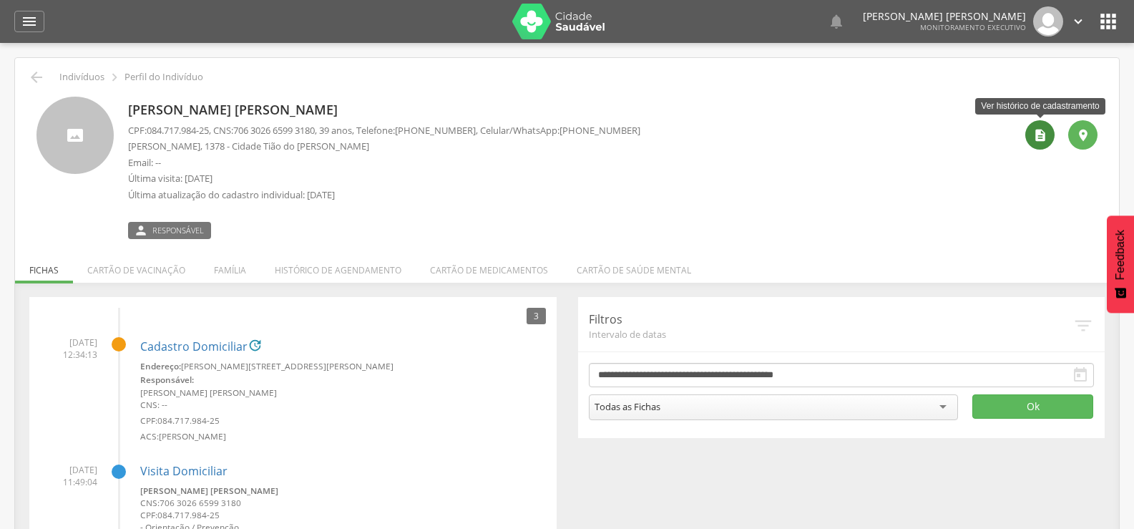
click at [1034, 134] on icon "" at bounding box center [1040, 135] width 14 height 14
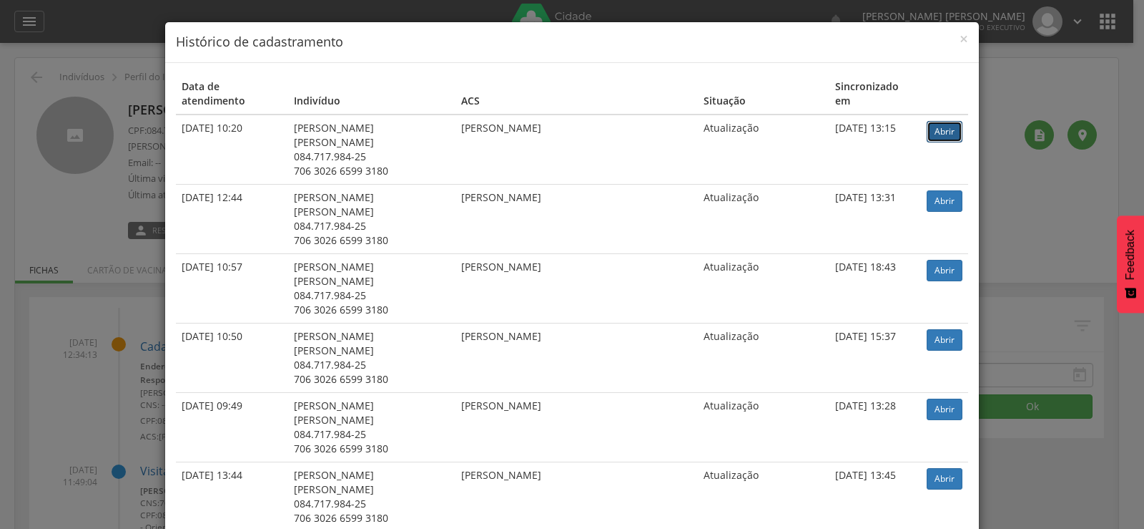
click at [927, 121] on link "Abrir" at bounding box center [945, 131] width 36 height 21
click at [928, 121] on link "Abrir" at bounding box center [945, 131] width 36 height 21
click at [961, 36] on span "×" at bounding box center [964, 39] width 9 height 20
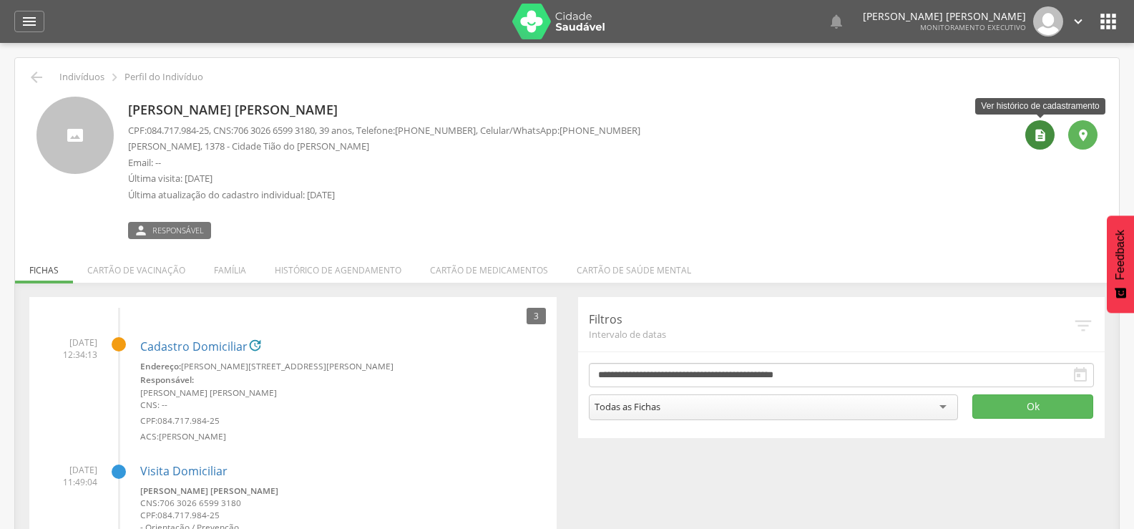
click at [1043, 128] on icon "" at bounding box center [1040, 135] width 14 height 14
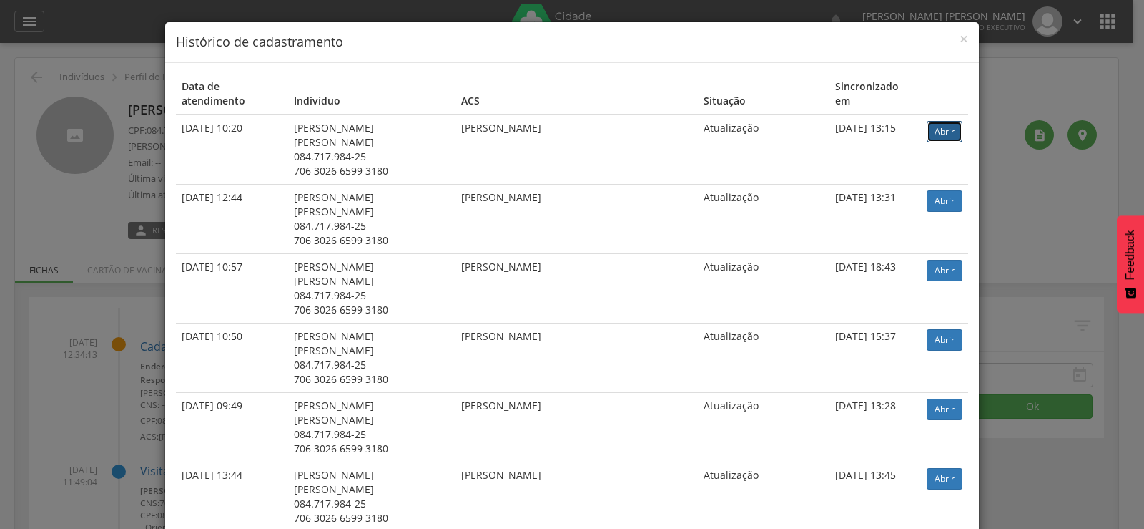
click at [927, 121] on link "Abrir" at bounding box center [945, 131] width 36 height 21
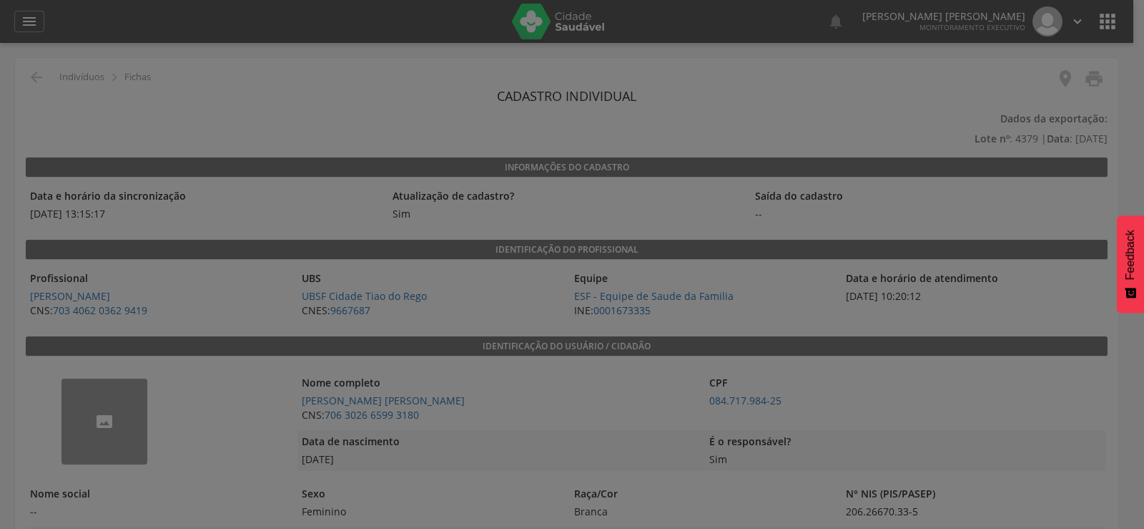
click at [1083, 68] on div at bounding box center [572, 264] width 1144 height 529
click at [1092, 74] on div at bounding box center [572, 264] width 1144 height 529
click at [1092, 79] on div at bounding box center [572, 264] width 1144 height 529
click at [1092, 78] on div at bounding box center [572, 264] width 1144 height 529
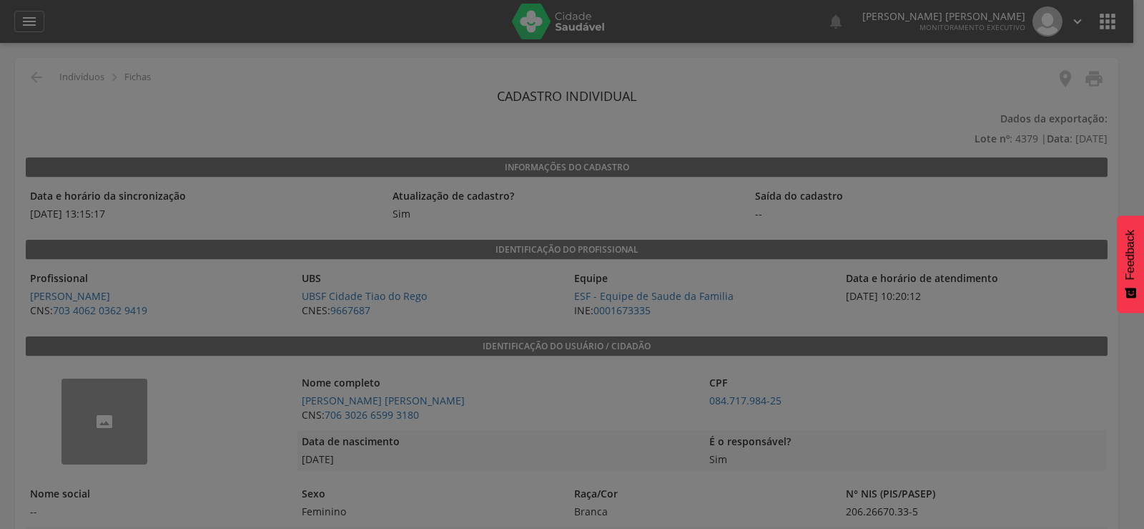
click at [1092, 78] on div at bounding box center [572, 264] width 1144 height 529
click at [898, 114] on div at bounding box center [572, 264] width 1144 height 529
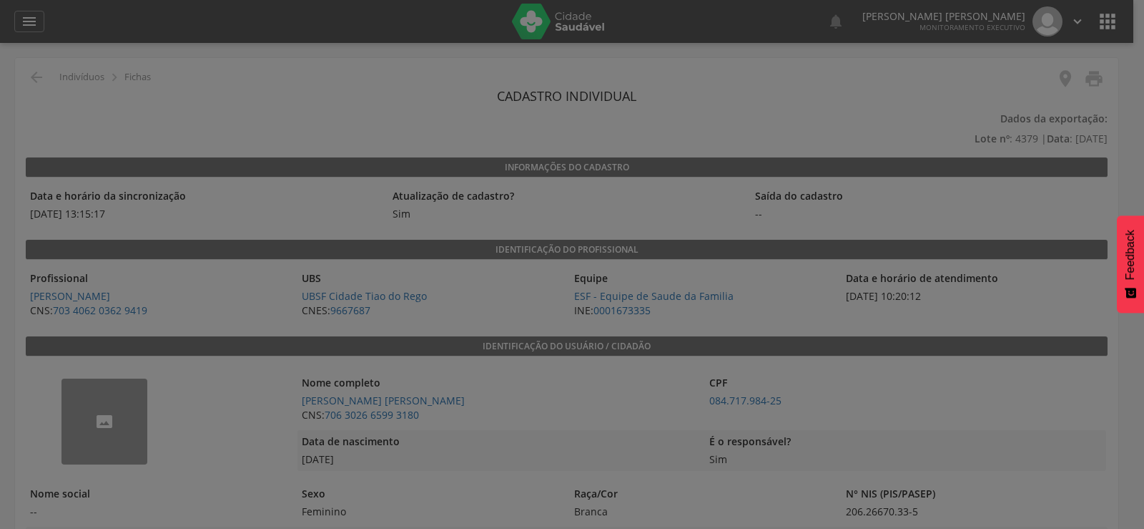
click at [898, 114] on div at bounding box center [572, 264] width 1144 height 529
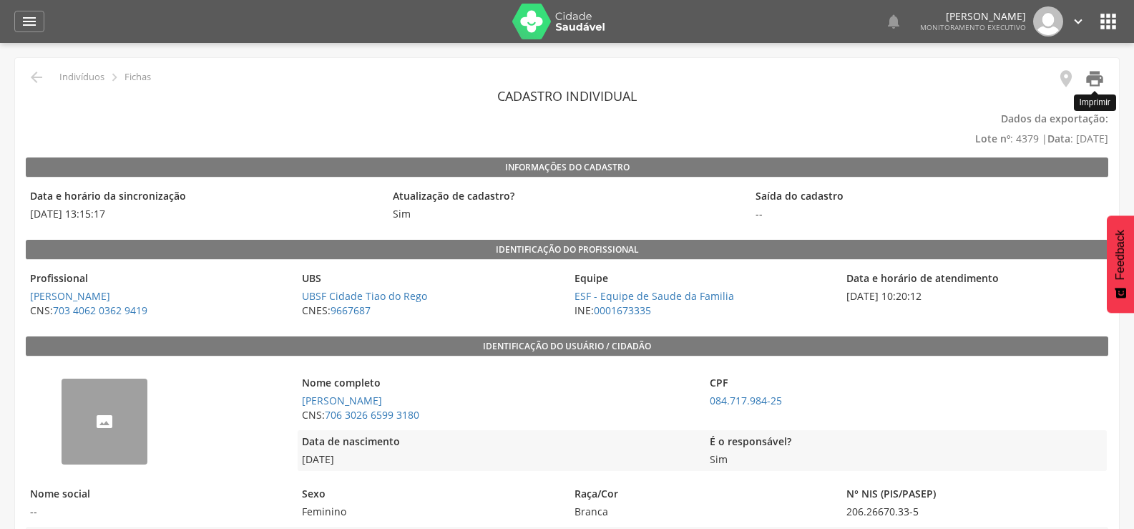
click at [1089, 80] on icon "" at bounding box center [1094, 79] width 20 height 20
click at [40, 74] on icon "" at bounding box center [36, 77] width 17 height 17
type input "**********"
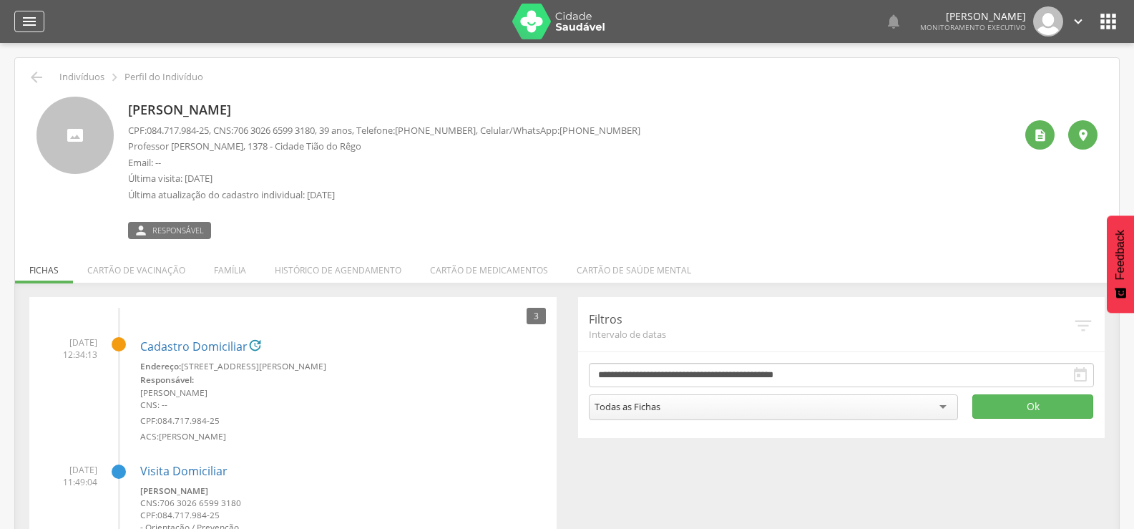
click at [28, 26] on icon "" at bounding box center [29, 21] width 17 height 17
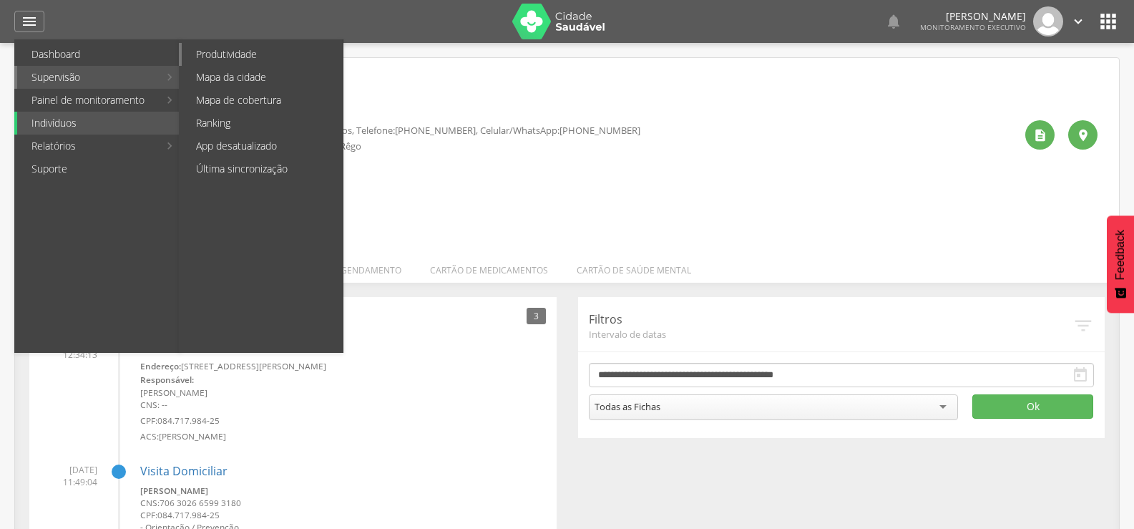
click at [206, 56] on link "Produtividade" at bounding box center [262, 54] width 161 height 23
type input "**********"
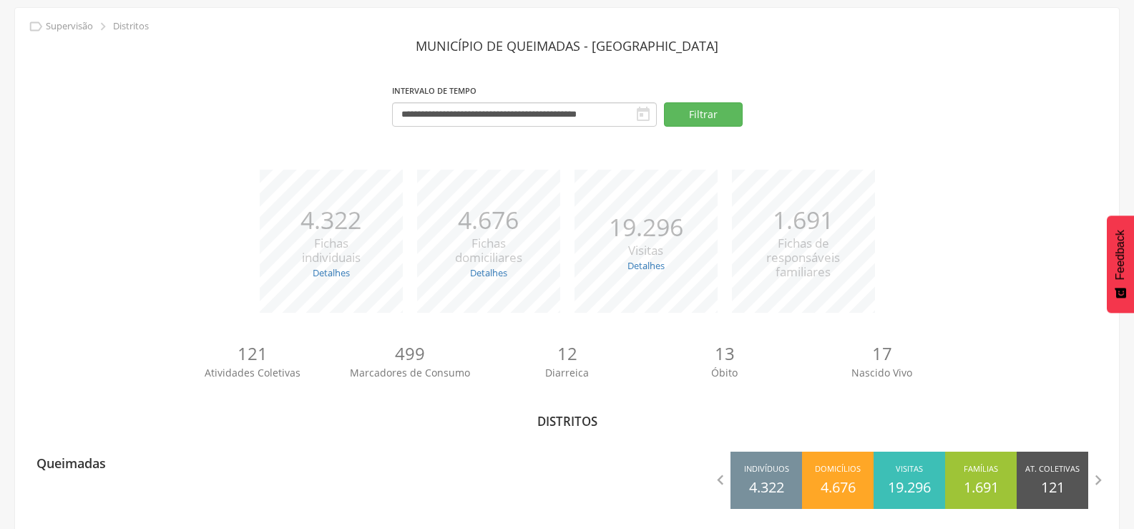
scroll to position [63, 0]
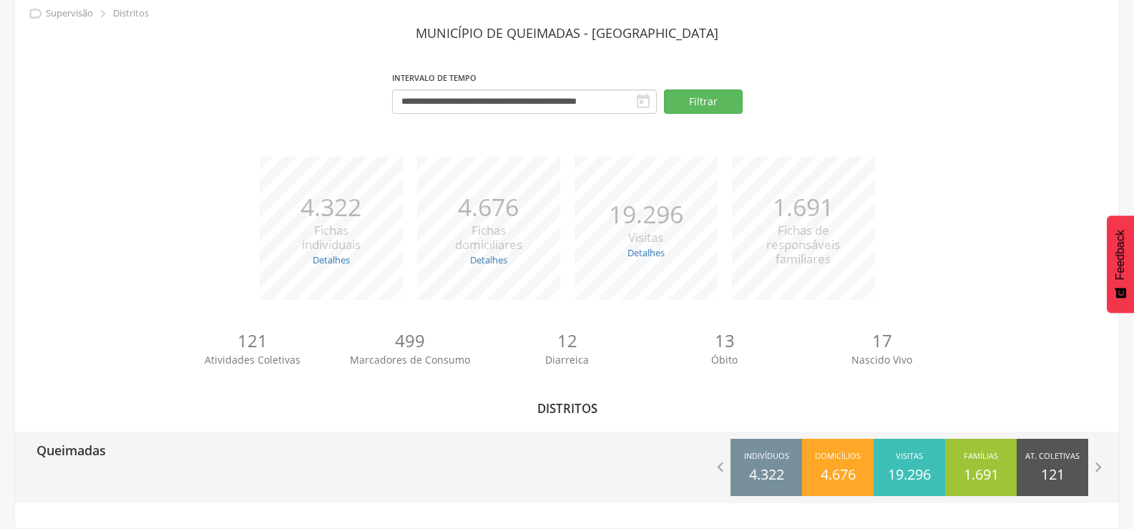
click at [57, 443] on p "Queimadas" at bounding box center [70, 445] width 69 height 29
type input "**********"
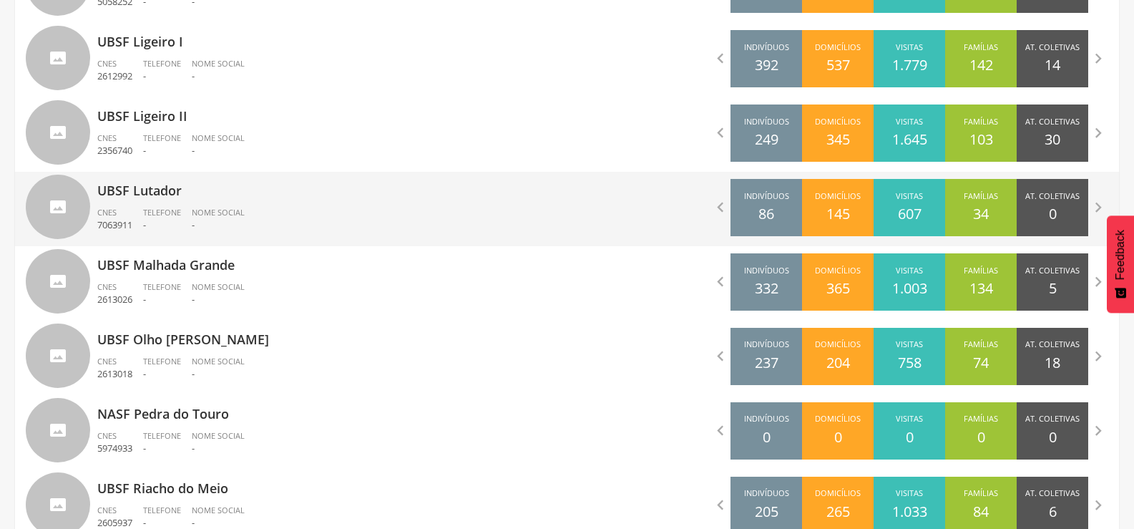
scroll to position [1136, 0]
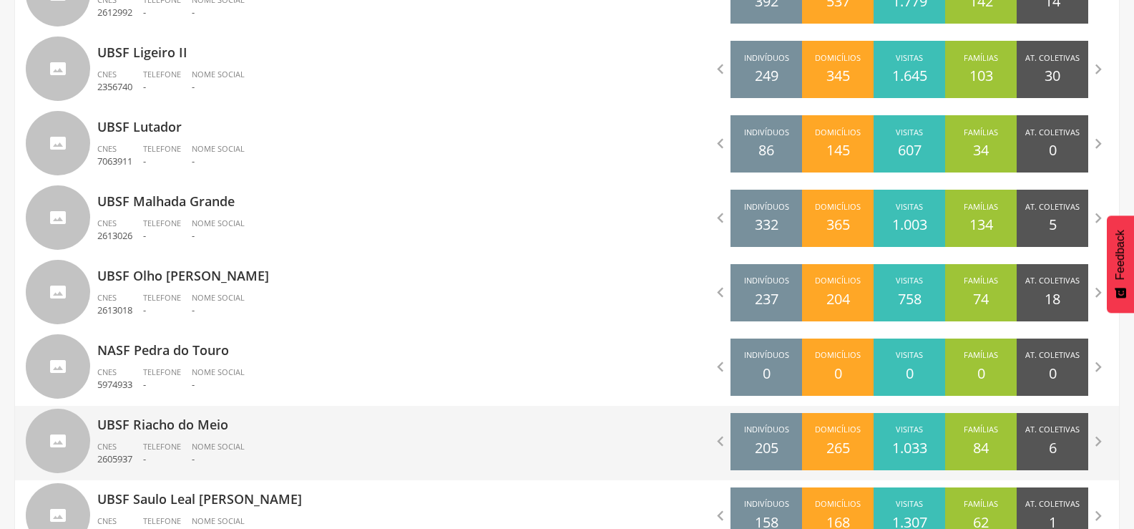
click at [195, 422] on p "UBSF Riacho do Meio" at bounding box center [326, 420] width 459 height 29
type input "**********"
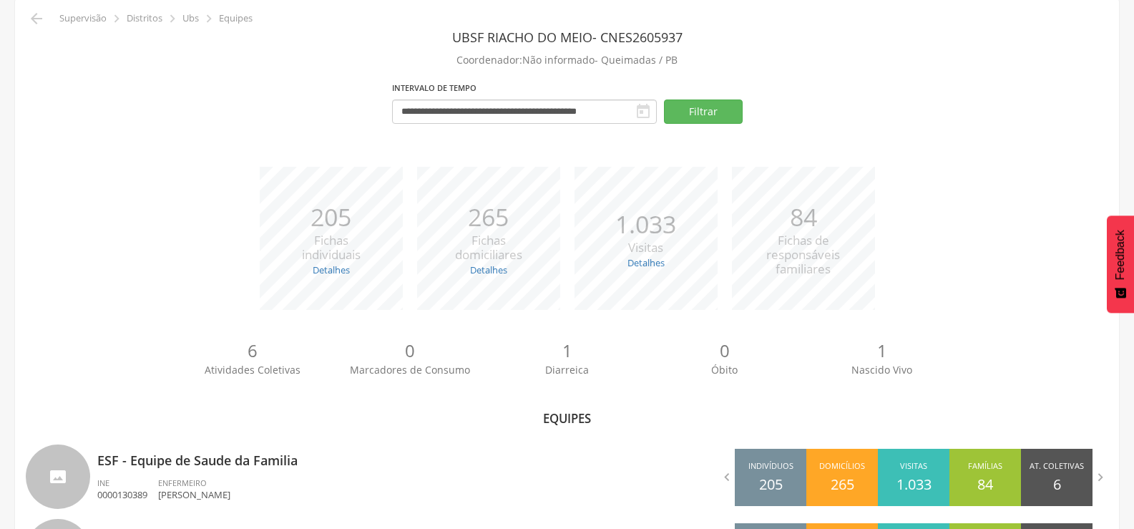
scroll to position [146, 0]
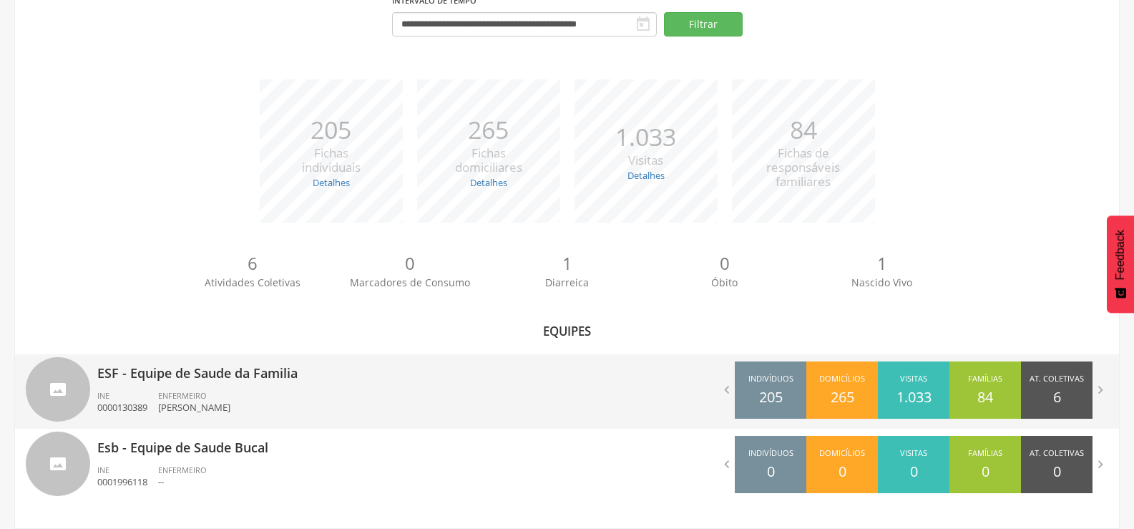
click at [228, 373] on p "ESF - Equipe de Saude da Familia" at bounding box center [326, 368] width 459 height 29
type input "**********"
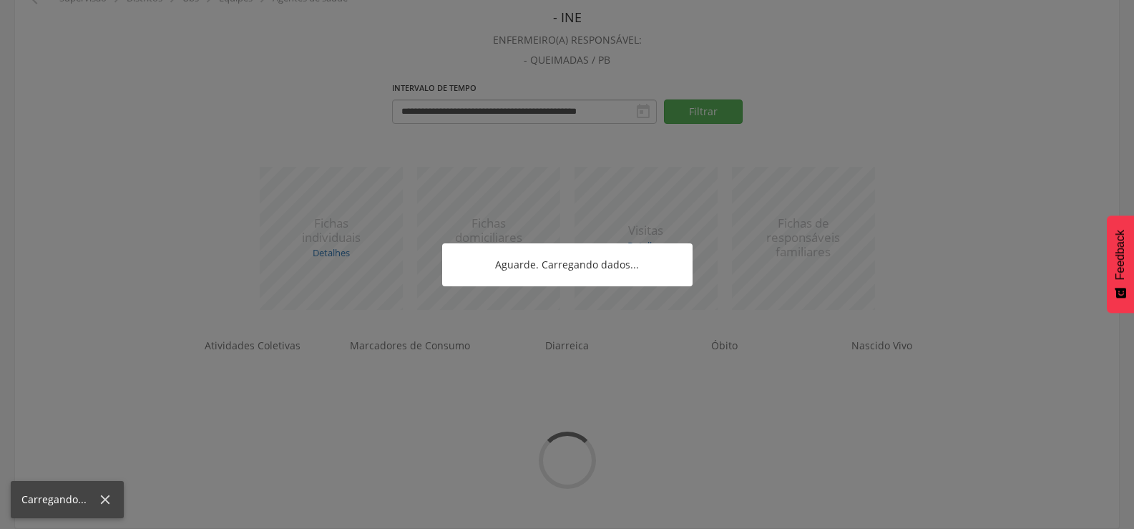
scroll to position [621, 0]
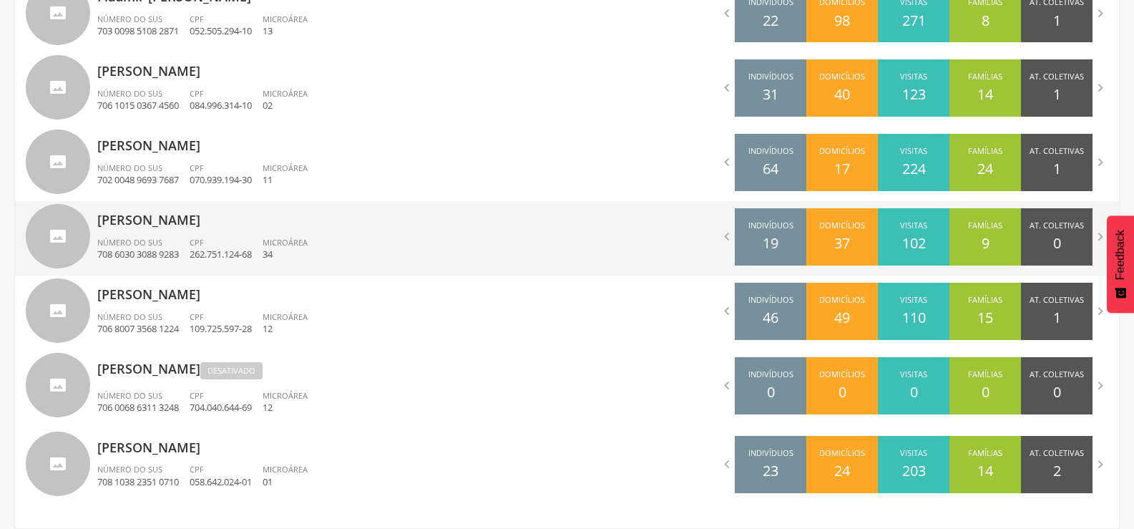
click at [163, 226] on p "Lindaura Maria da Silva Oliveira" at bounding box center [326, 215] width 459 height 29
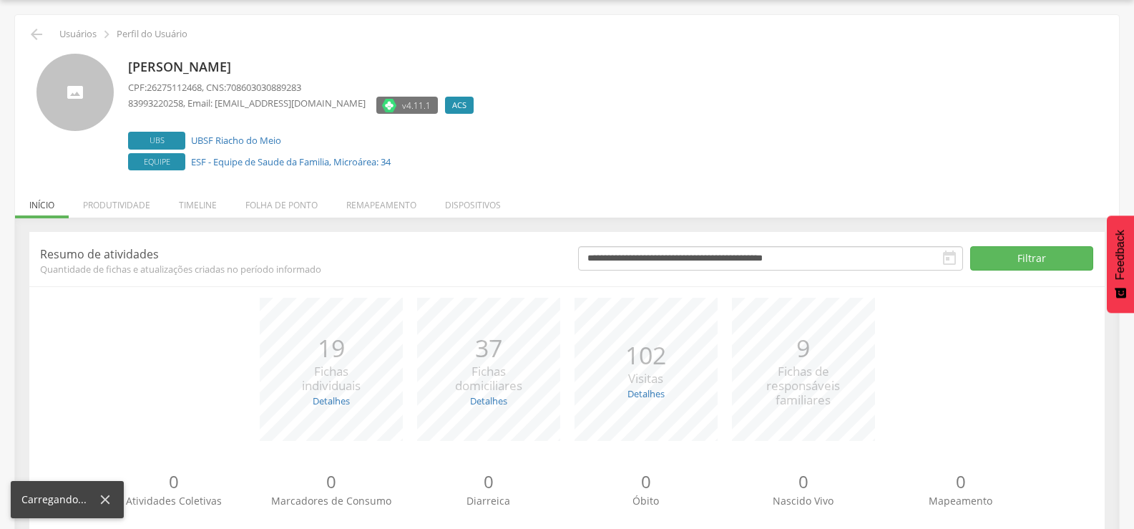
scroll to position [81, 0]
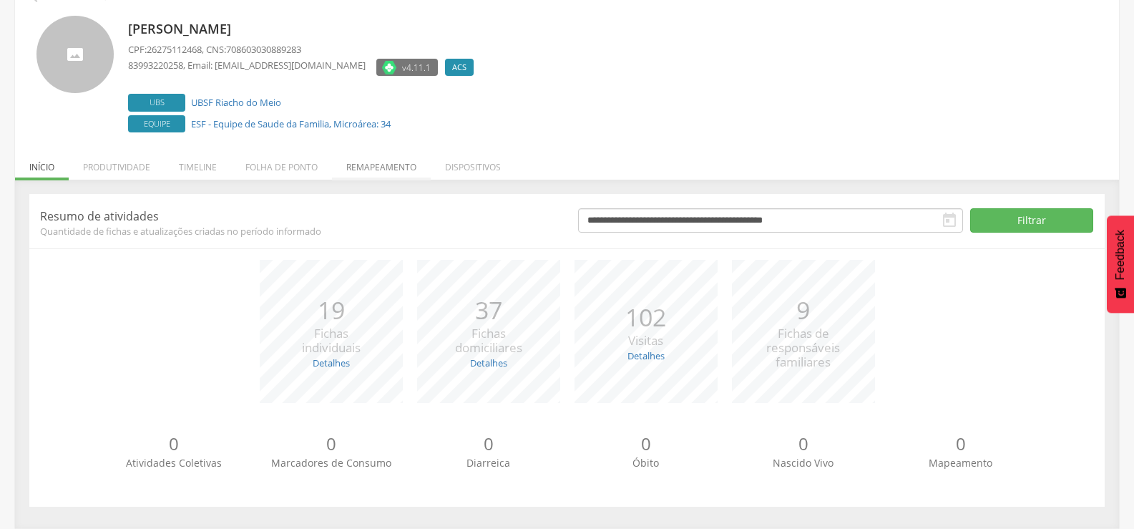
click at [383, 165] on li "Remapeamento" at bounding box center [381, 164] width 99 height 34
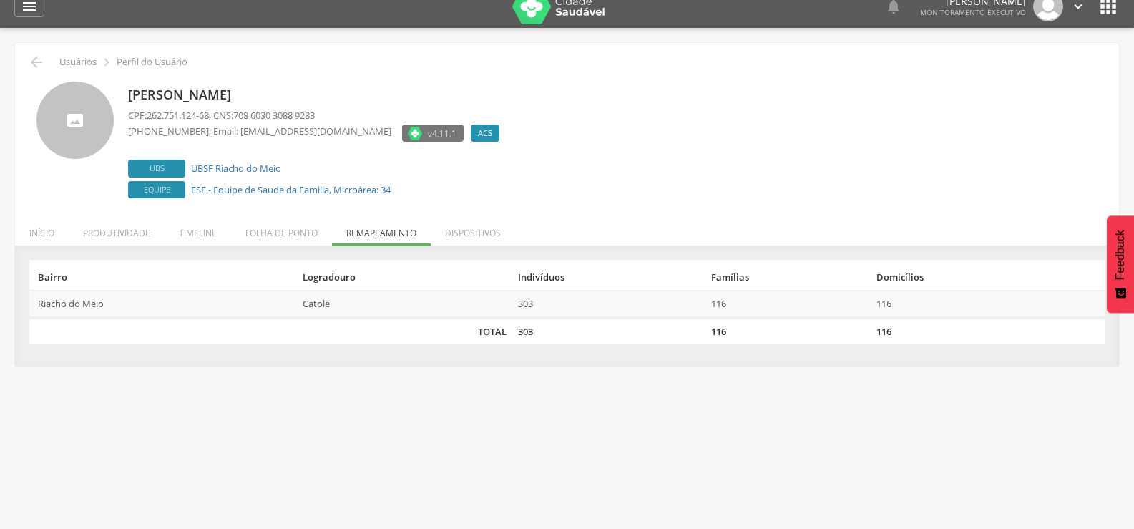
scroll to position [0, 0]
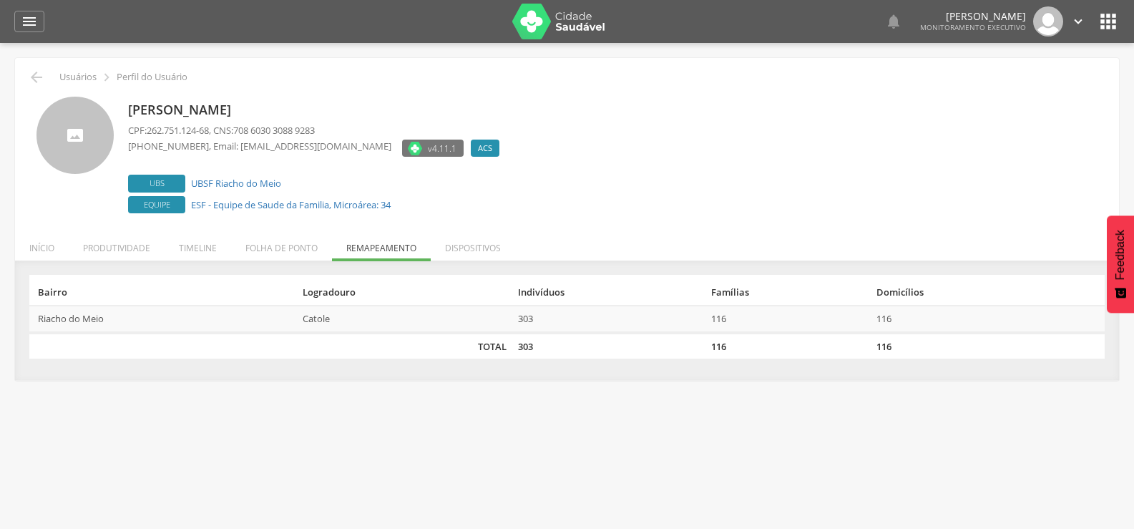
click at [554, 37] on img at bounding box center [558, 22] width 93 height 36
